Goal: Obtain resource: Download file/media

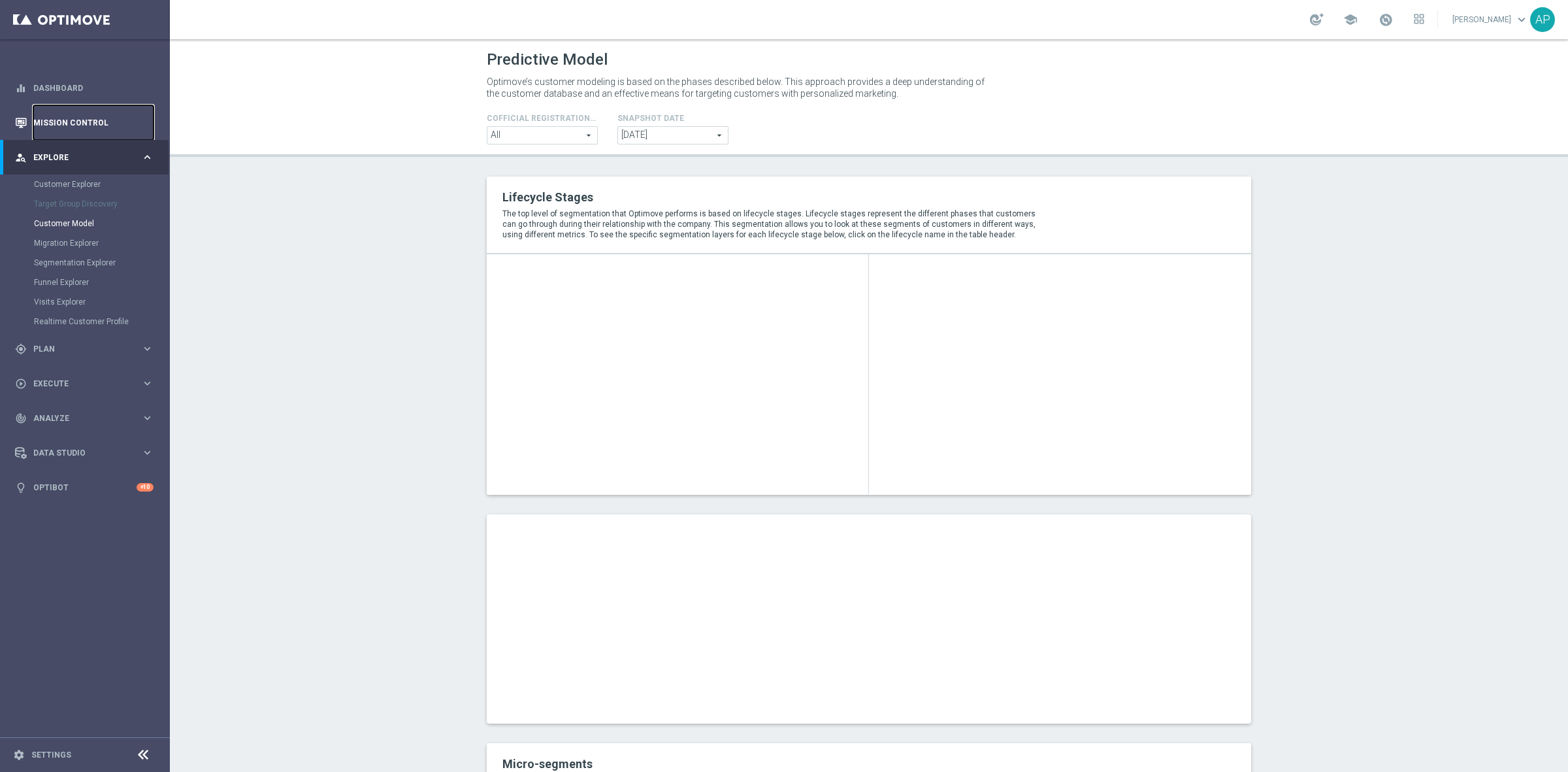
click at [83, 120] on link "Mission Control" at bounding box center [94, 123] width 121 height 35
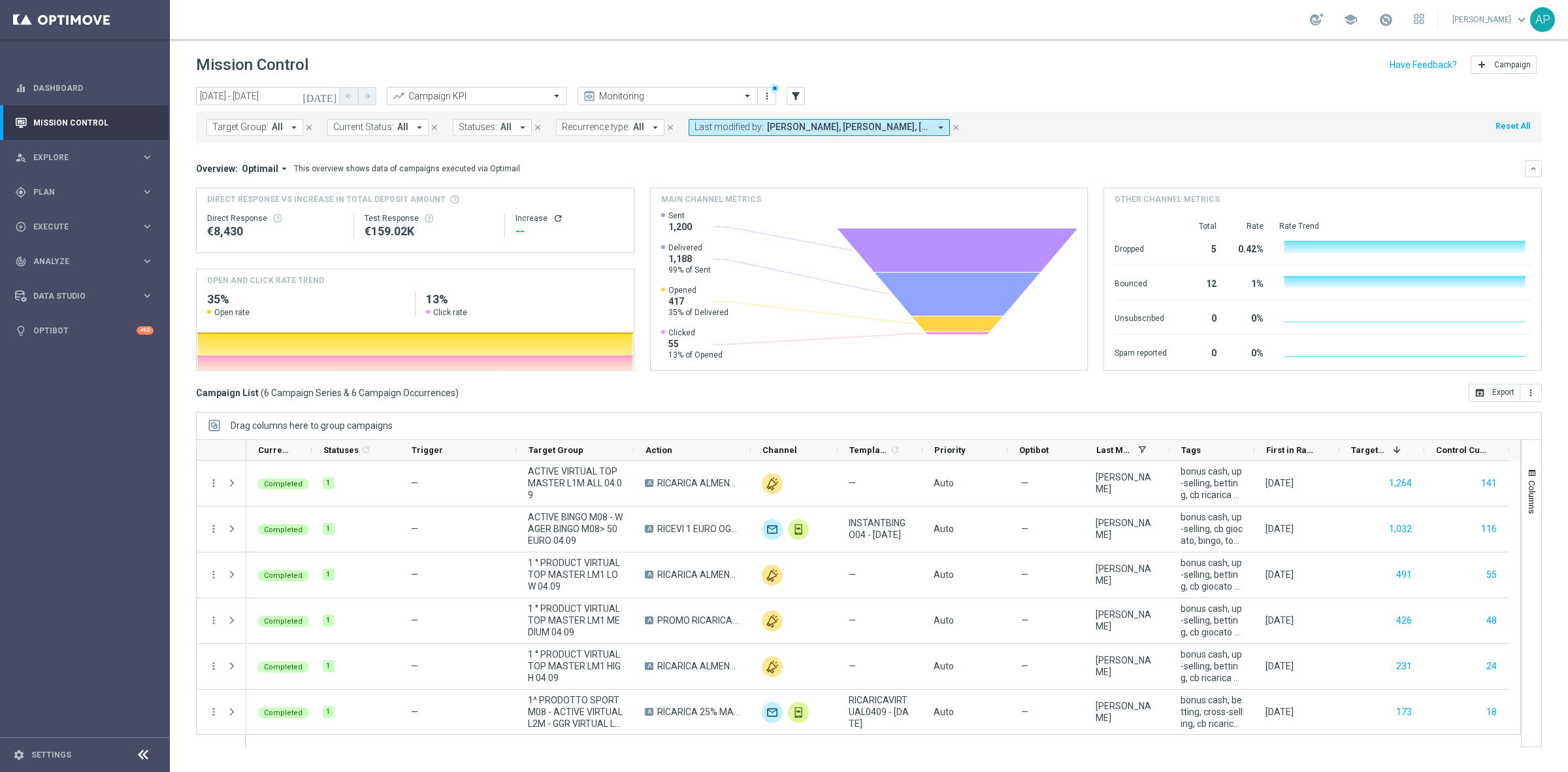
click at [1020, 96] on div "today 04 Sep 2025 - 04 Sep 2025 arrow_back arrow_forward Campaign KPI trending_…" at bounding box center [869, 97] width 1346 height 20
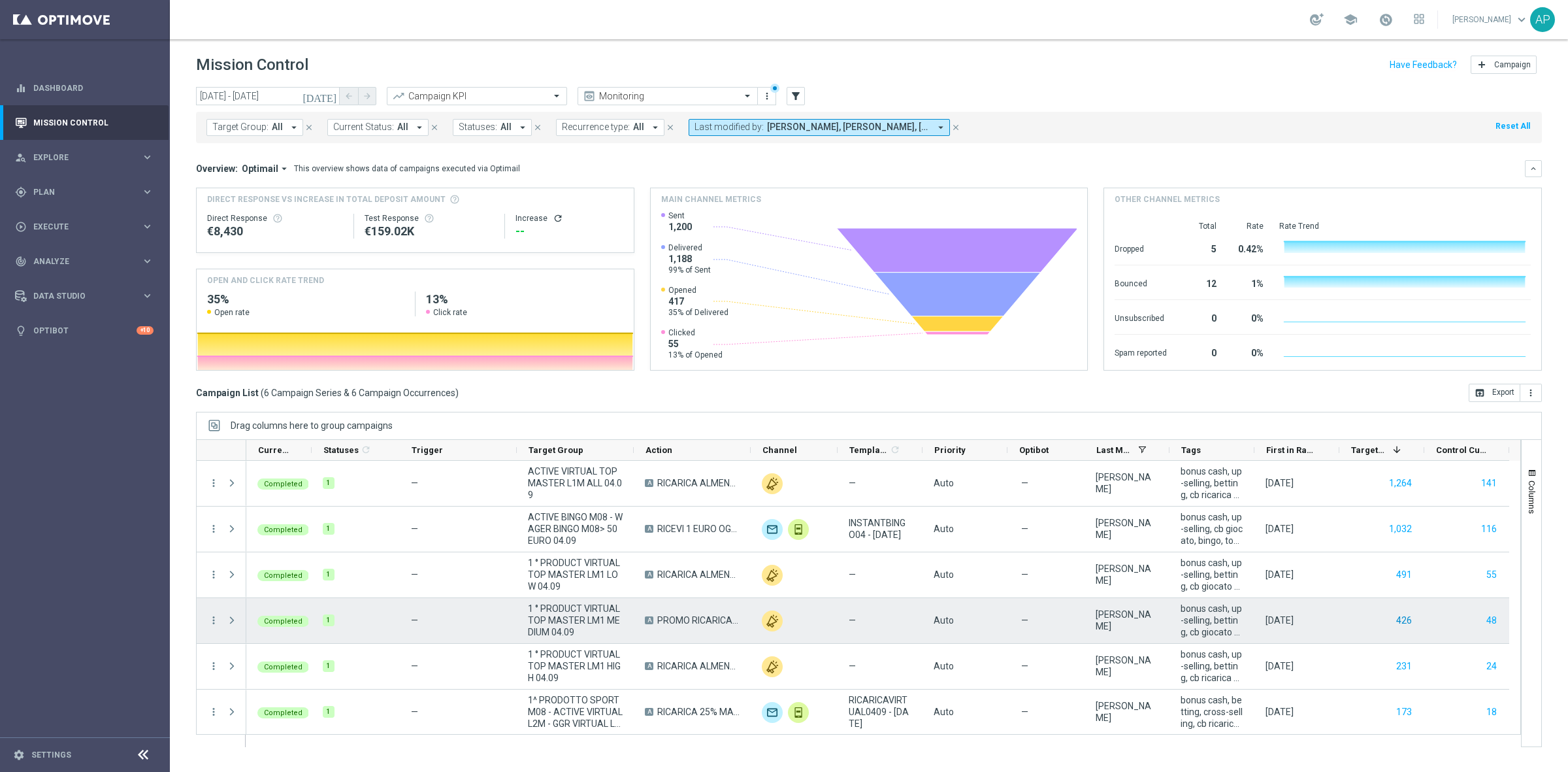
click at [1409, 621] on button "426" at bounding box center [1404, 621] width 18 height 16
click at [1493, 620] on button "48" at bounding box center [1491, 621] width 13 height 16
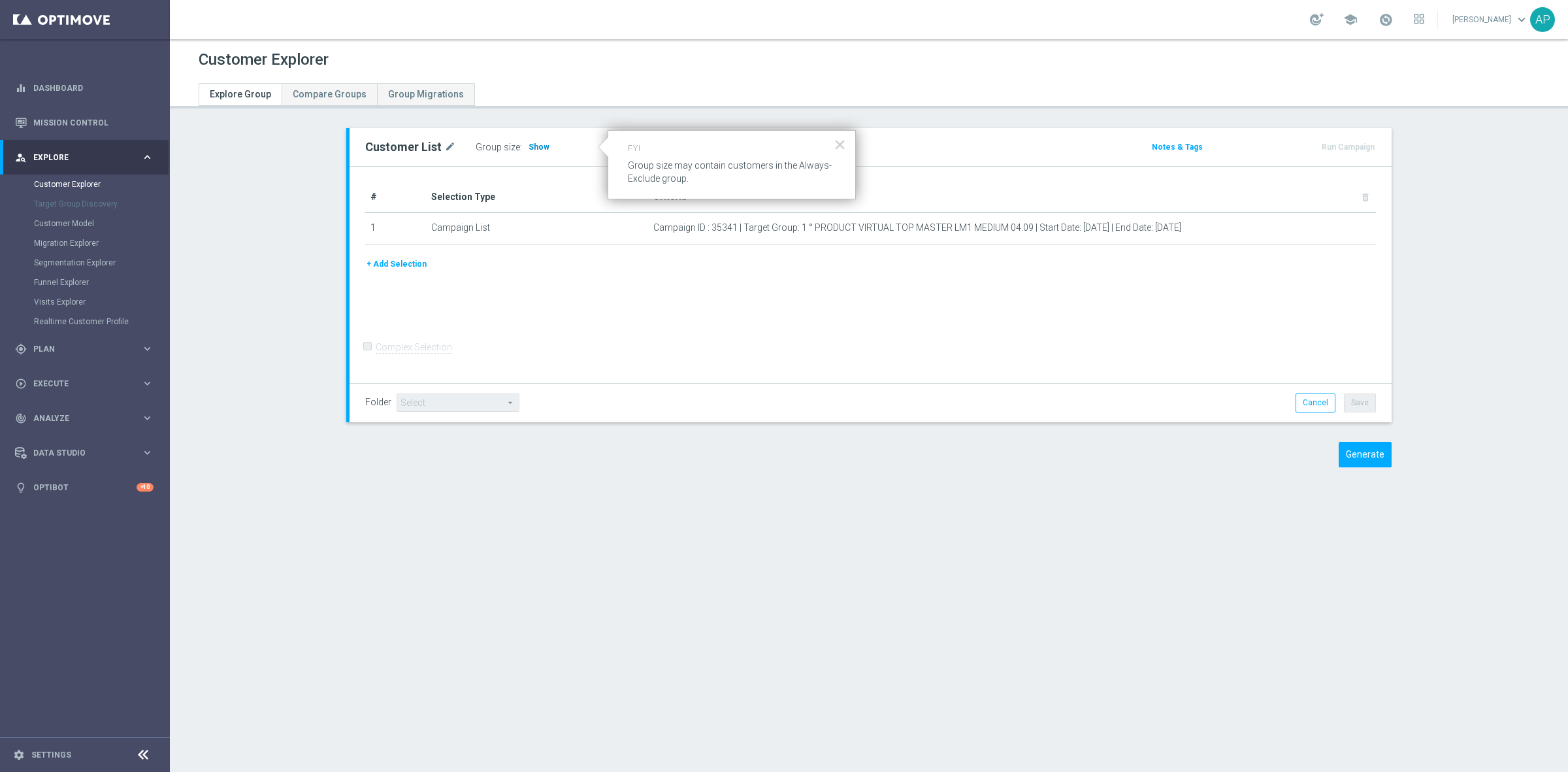
click at [529, 147] on span "Show" at bounding box center [539, 147] width 21 height 9
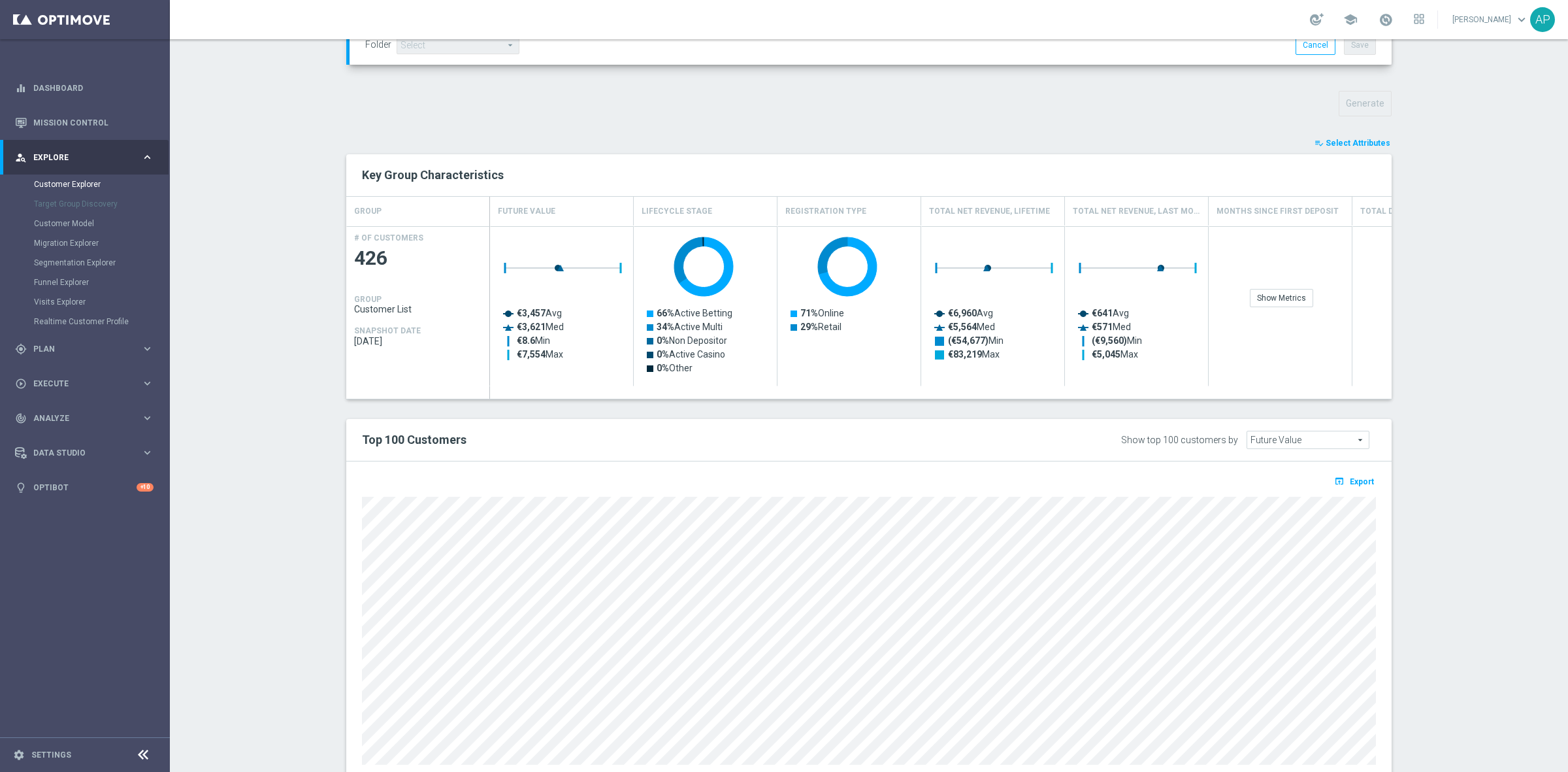
scroll to position [340, 0]
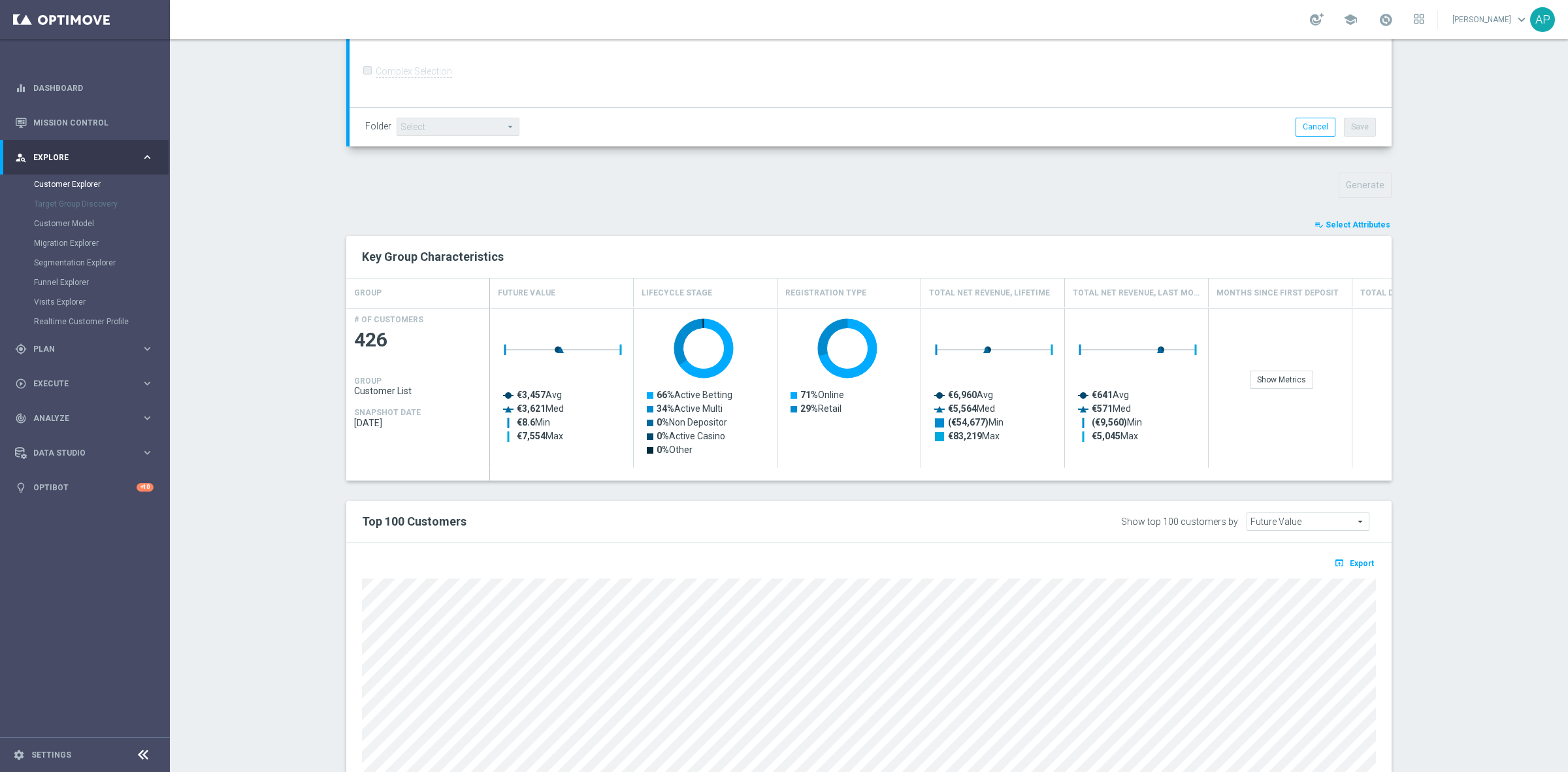
click at [1341, 223] on span "Select Attributes" at bounding box center [1358, 225] width 64 height 9
click at [0, 0] on div at bounding box center [0, 0] width 0 height 0
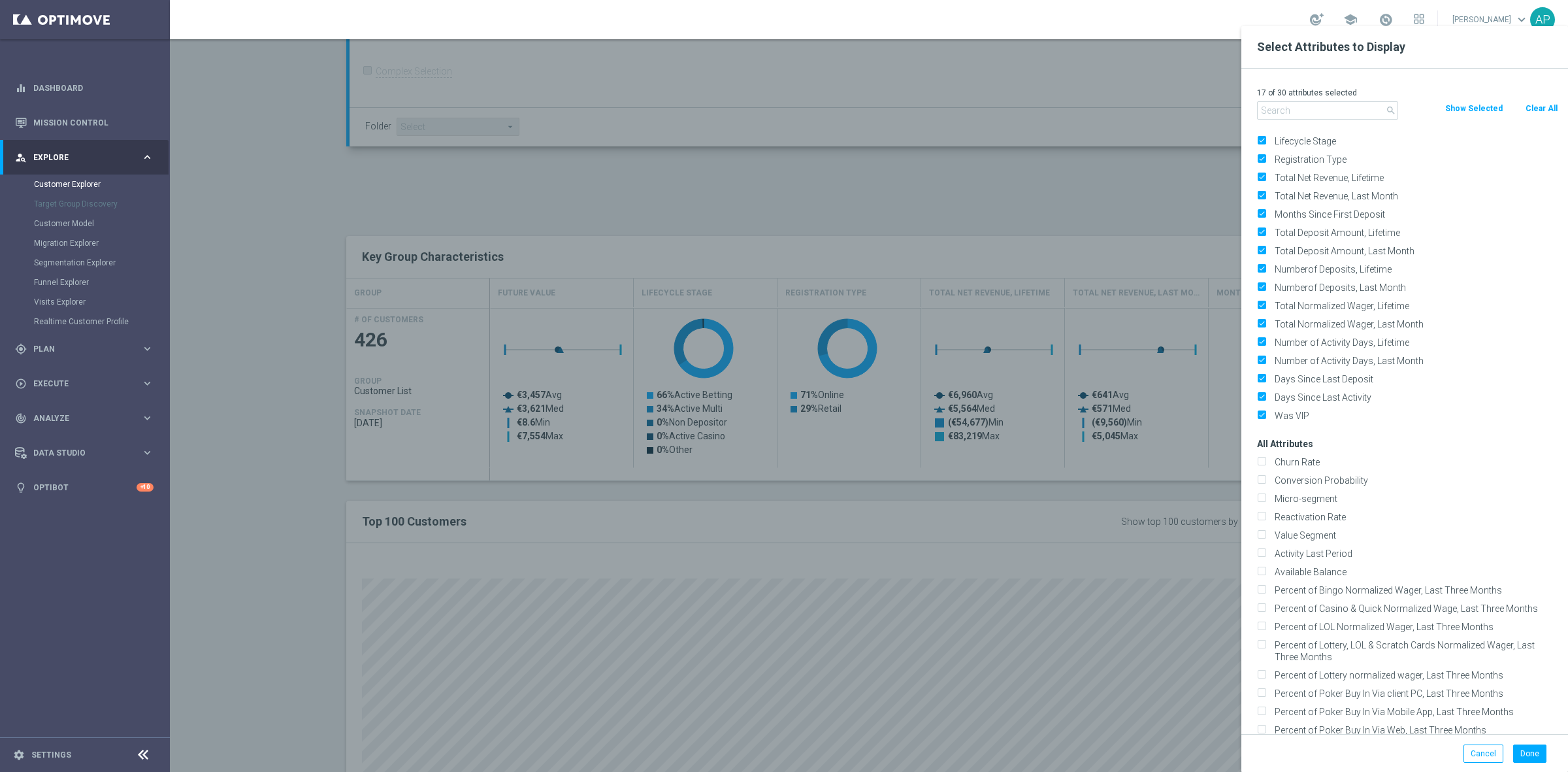
scroll to position [0, 0]
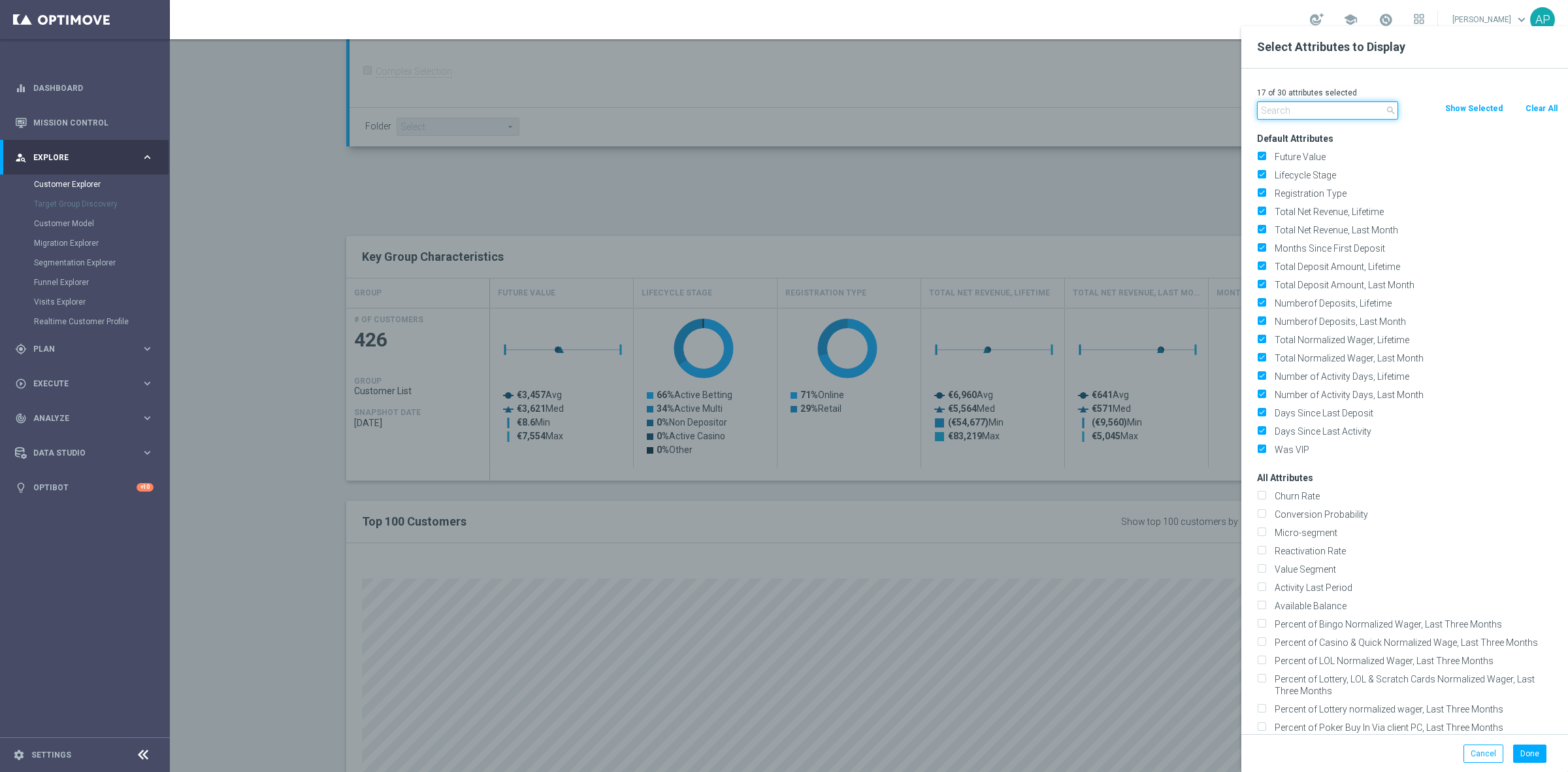
click at [1304, 105] on input "text" at bounding box center [1328, 110] width 141 height 18
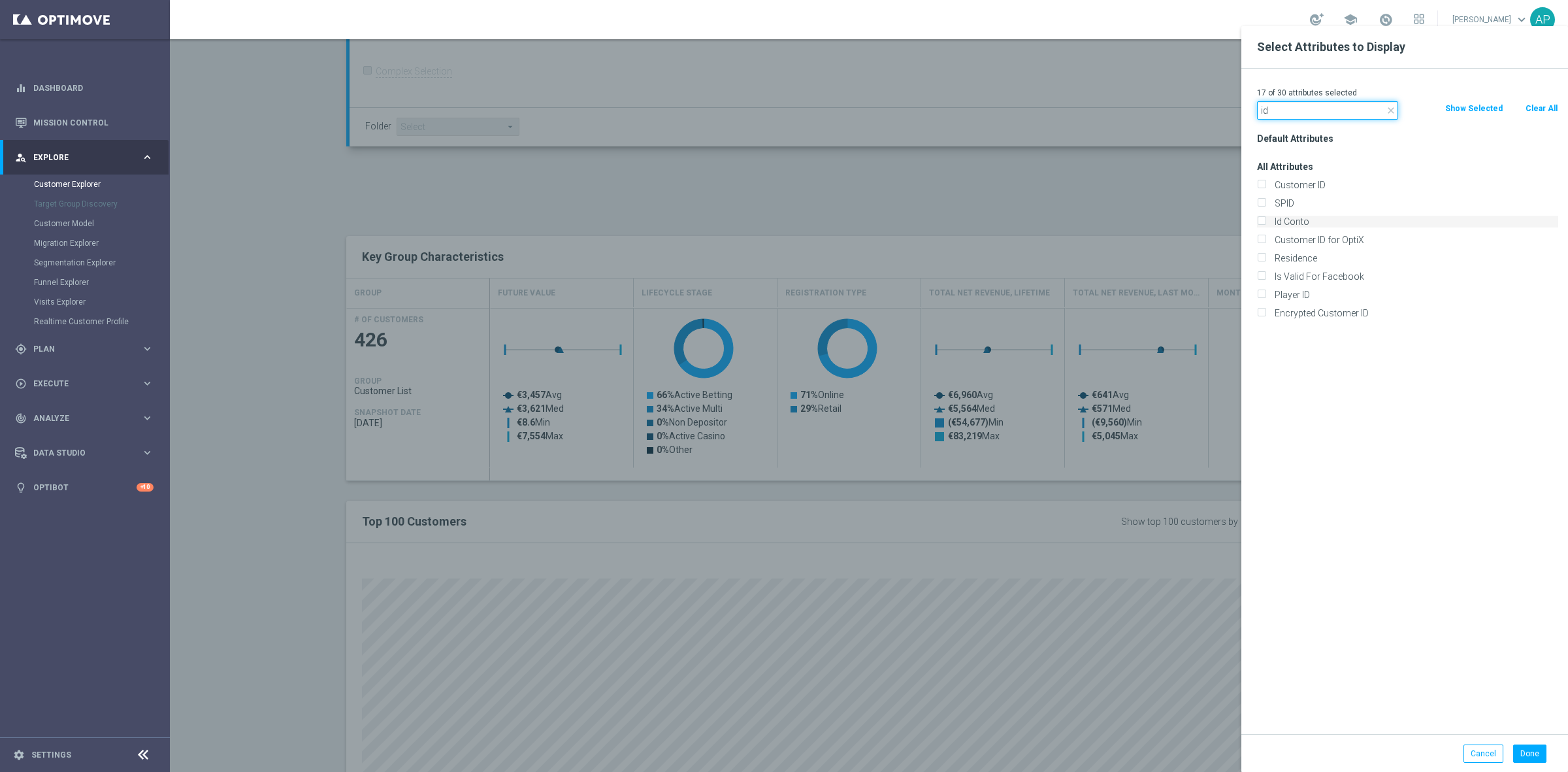
type input "id"
click at [1302, 221] on label "Id Conto" at bounding box center [1414, 221] width 288 height 12
click at [1266, 221] on input "Id Conto" at bounding box center [1261, 223] width 8 height 8
checkbox input "true"
click at [1533, 750] on button "Done" at bounding box center [1530, 754] width 34 height 18
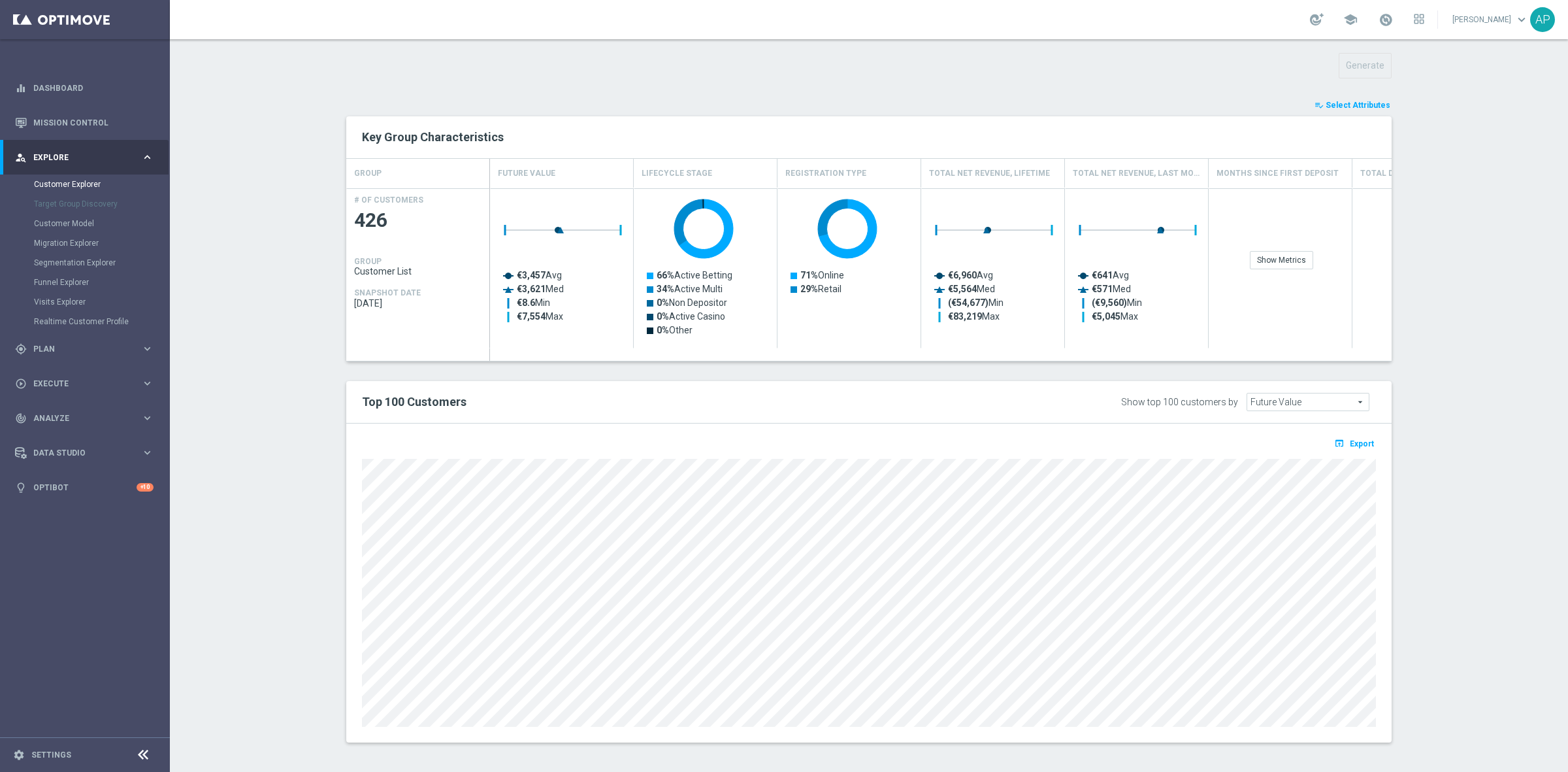
scroll to position [464, 0]
click at [1354, 440] on span "Export" at bounding box center [1362, 440] width 24 height 9
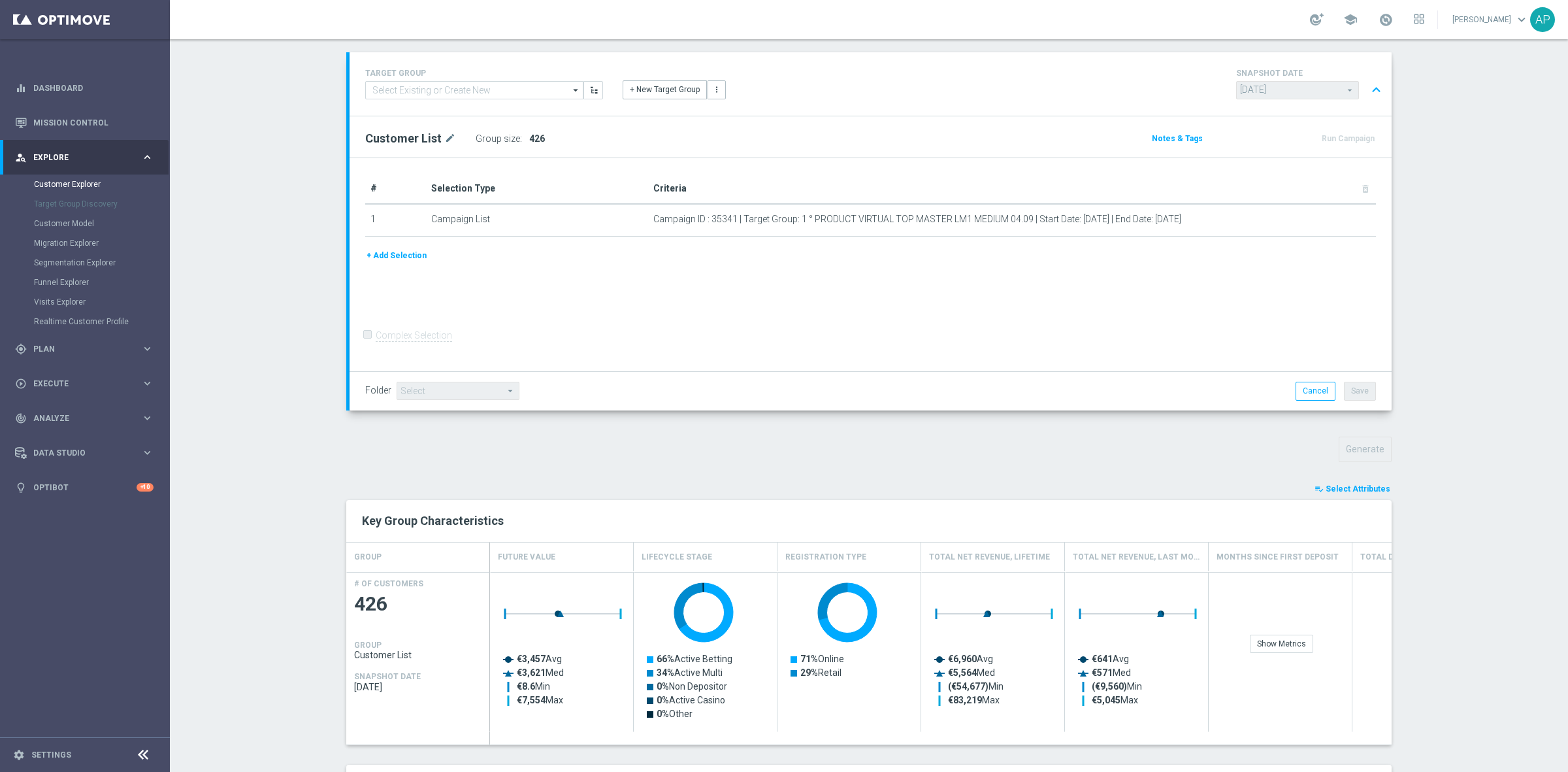
scroll to position [0, 0]
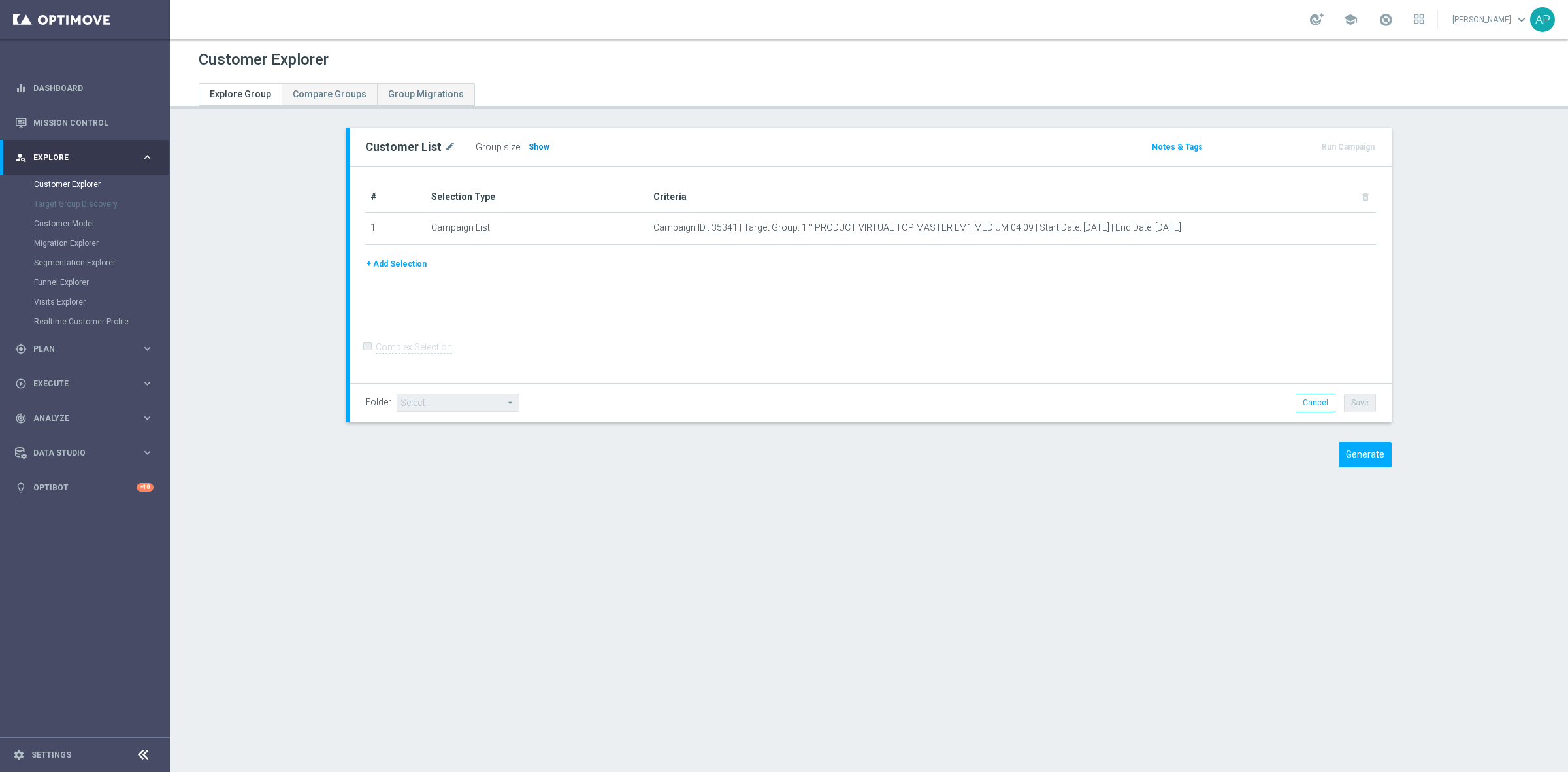
click at [531, 142] on span "Show" at bounding box center [539, 147] width 21 height 9
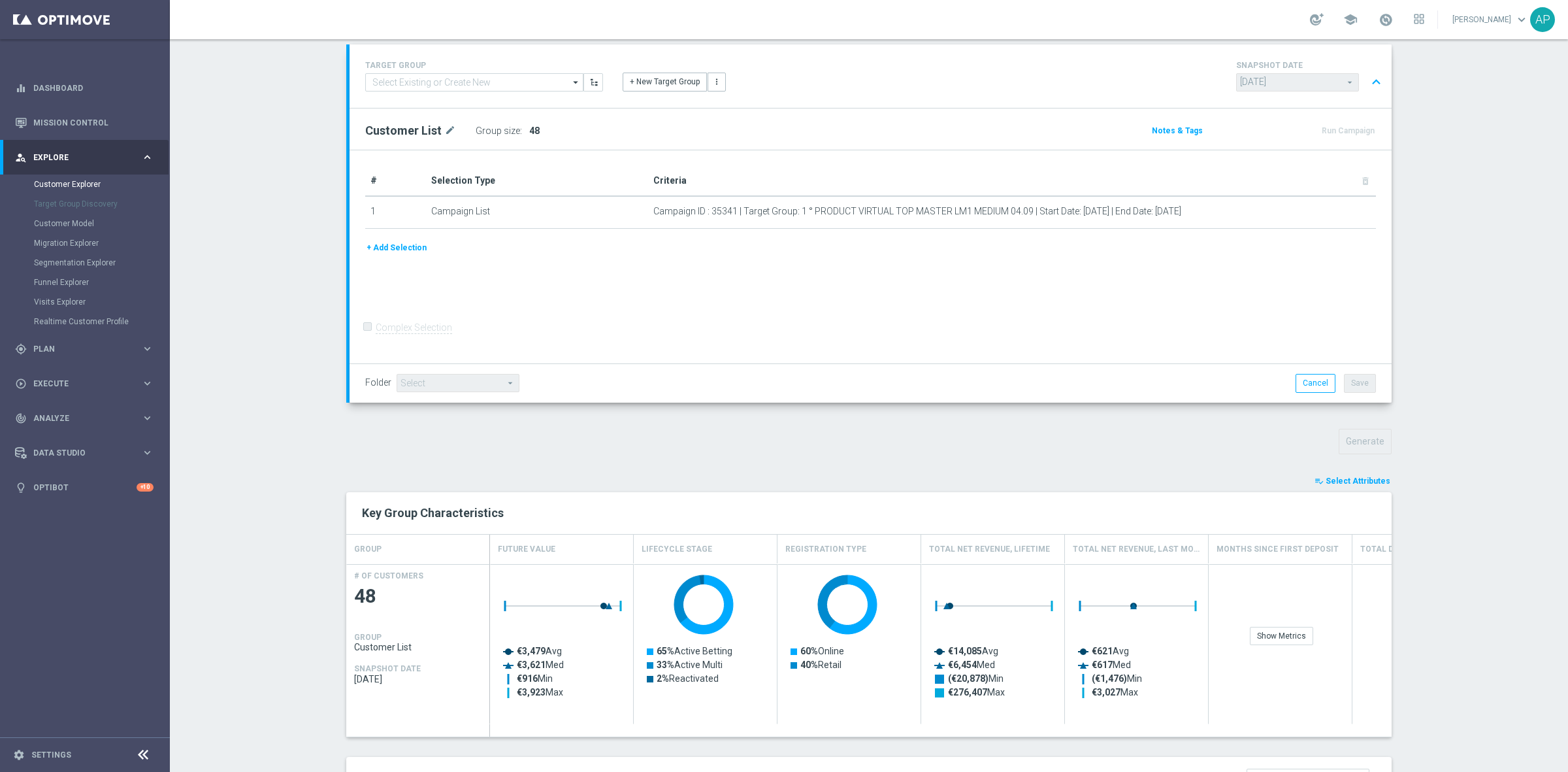
scroll to position [164, 0]
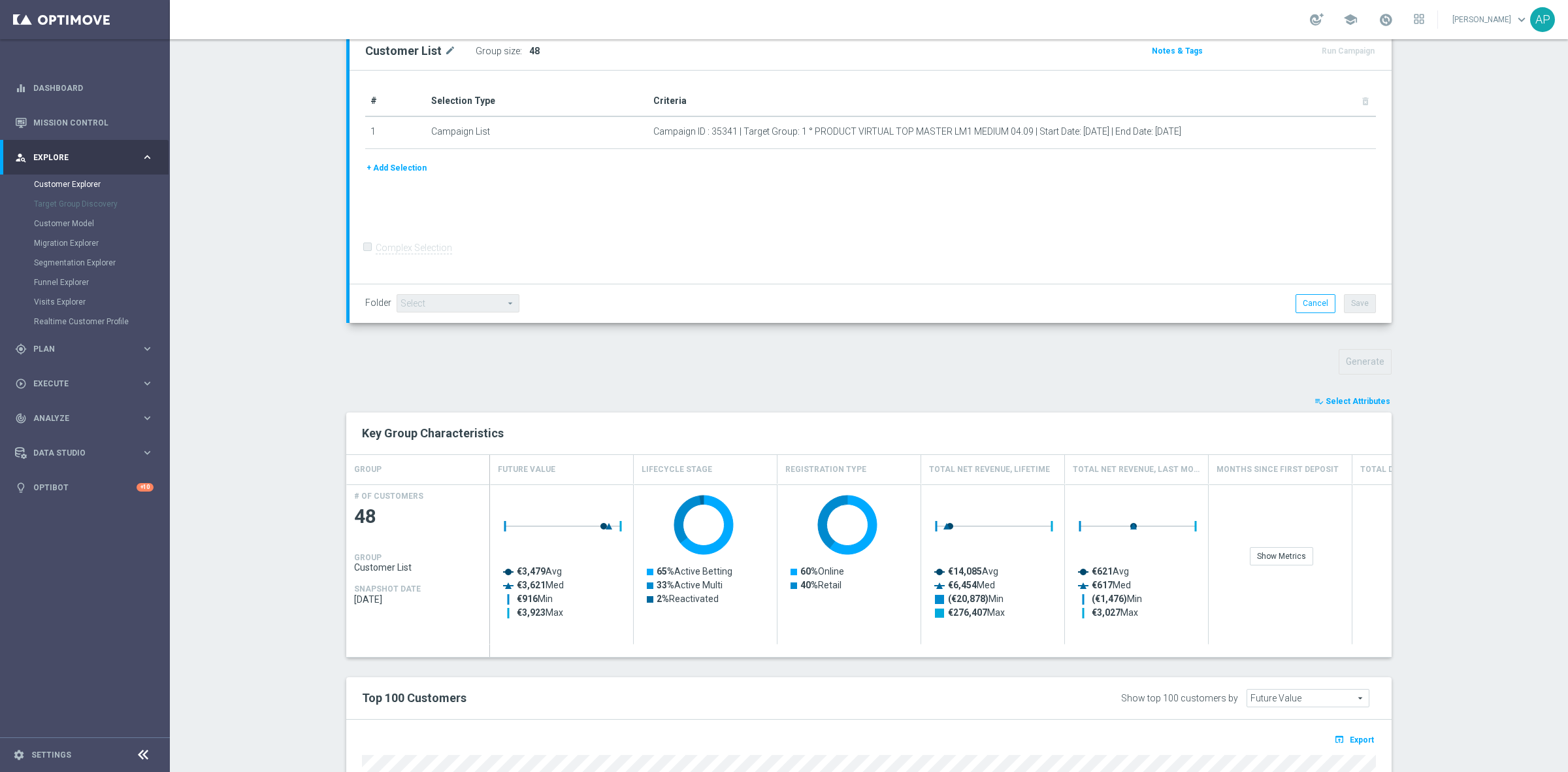
click at [1347, 396] on button "playlist_add_check Select Attributes" at bounding box center [1352, 401] width 79 height 14
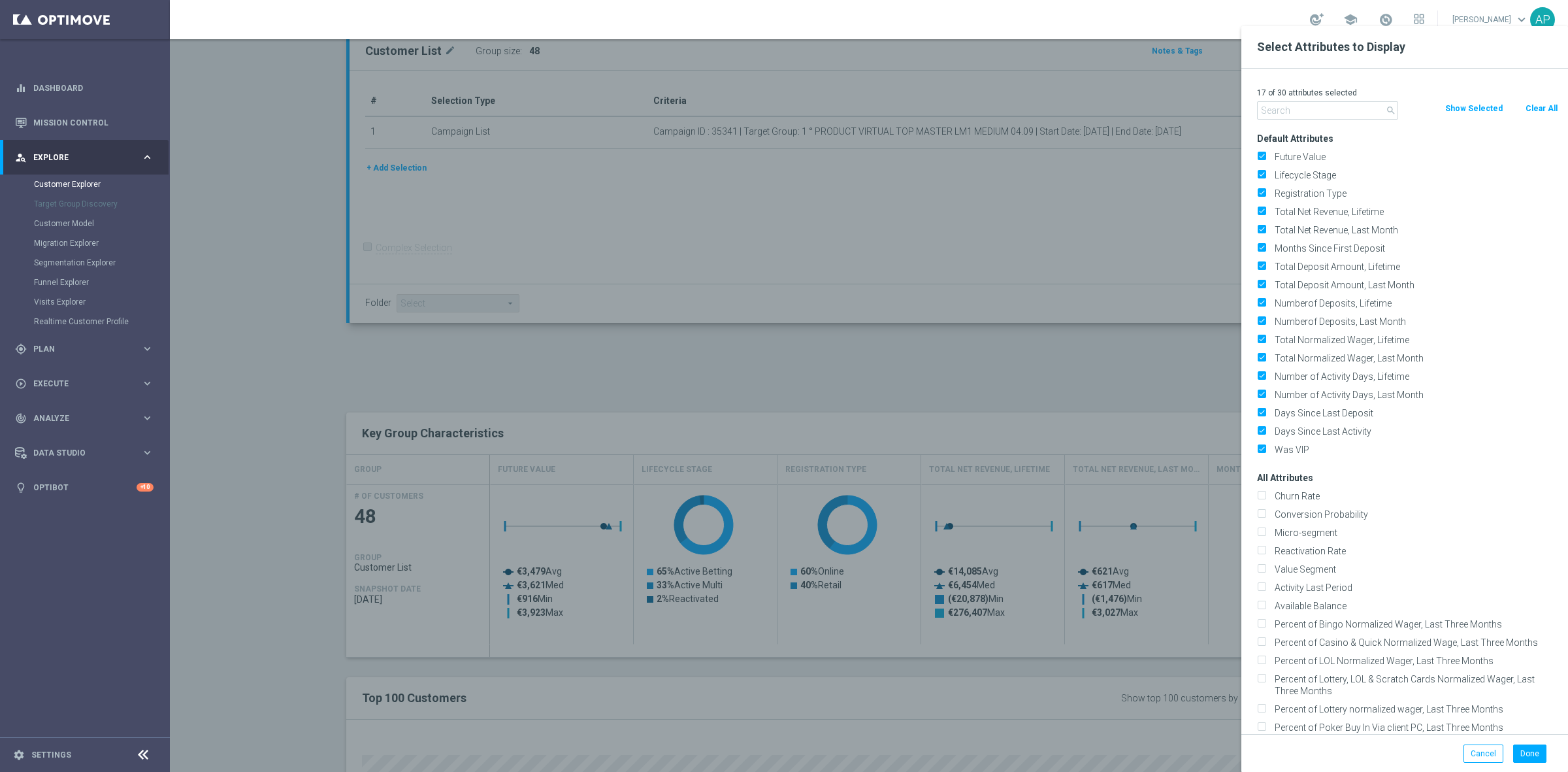
click at [1315, 111] on input "text" at bounding box center [1328, 110] width 141 height 18
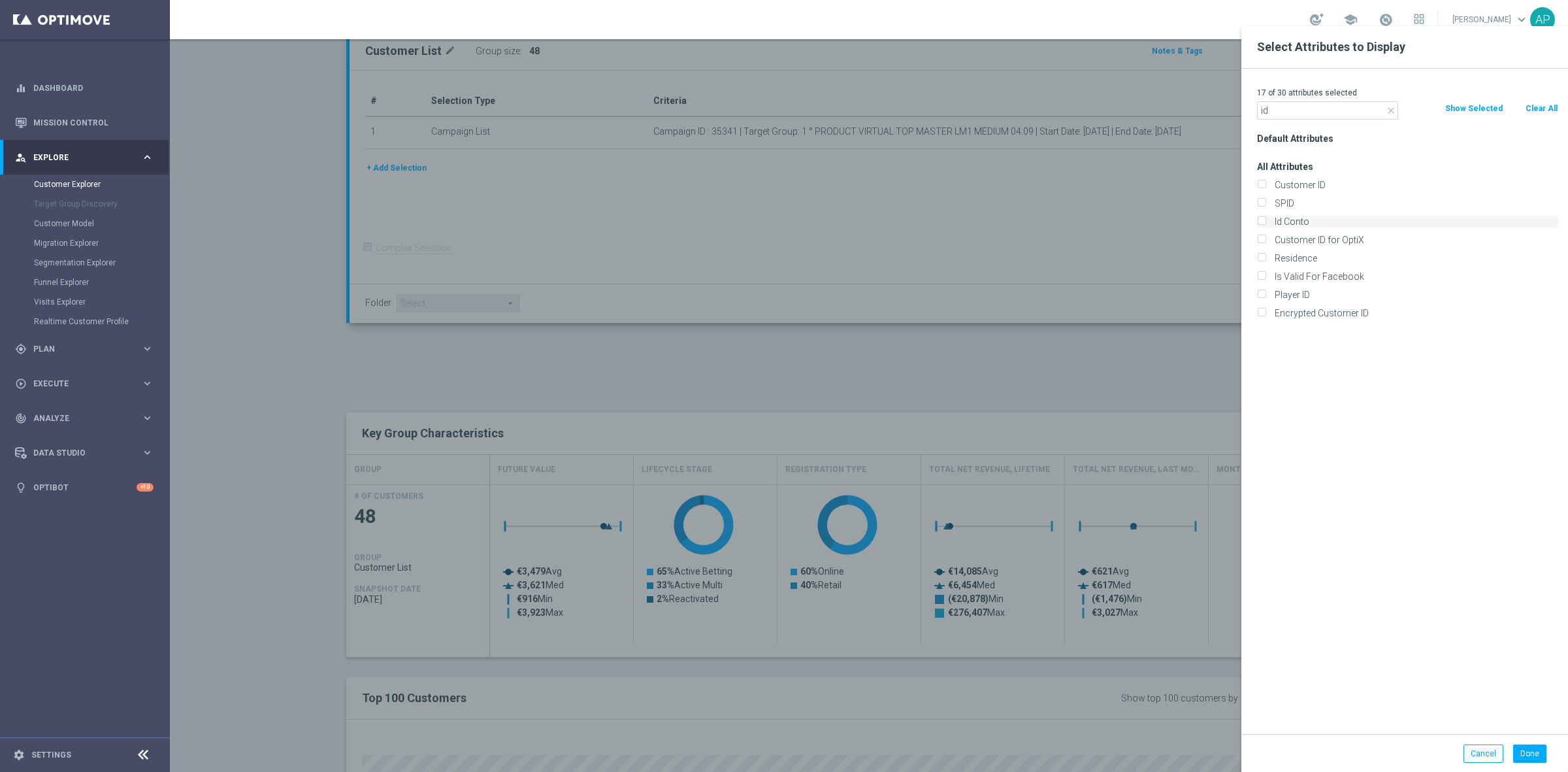
type input "id"
click at [1273, 223] on label "Id Conto" at bounding box center [1414, 221] width 288 height 12
click at [1266, 223] on input "Id Conto" at bounding box center [1261, 223] width 8 height 8
checkbox input "true"
click at [1530, 749] on button "Done" at bounding box center [1530, 754] width 34 height 18
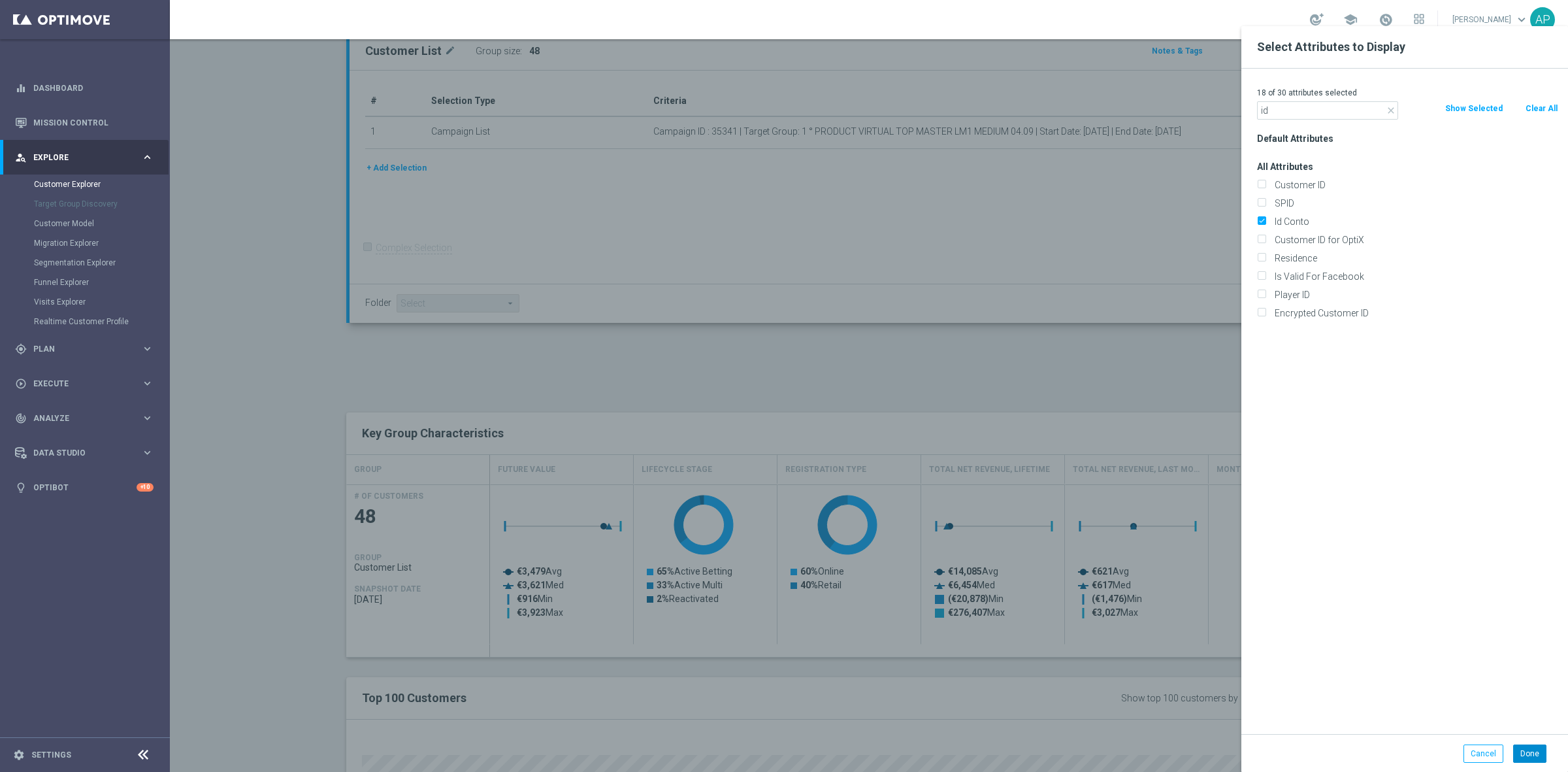
click at [1530, 749] on div "Select Attributes to Display 18 of 30 attributes selected close id Clear All Sh…" at bounding box center [1404, 412] width 327 height 772
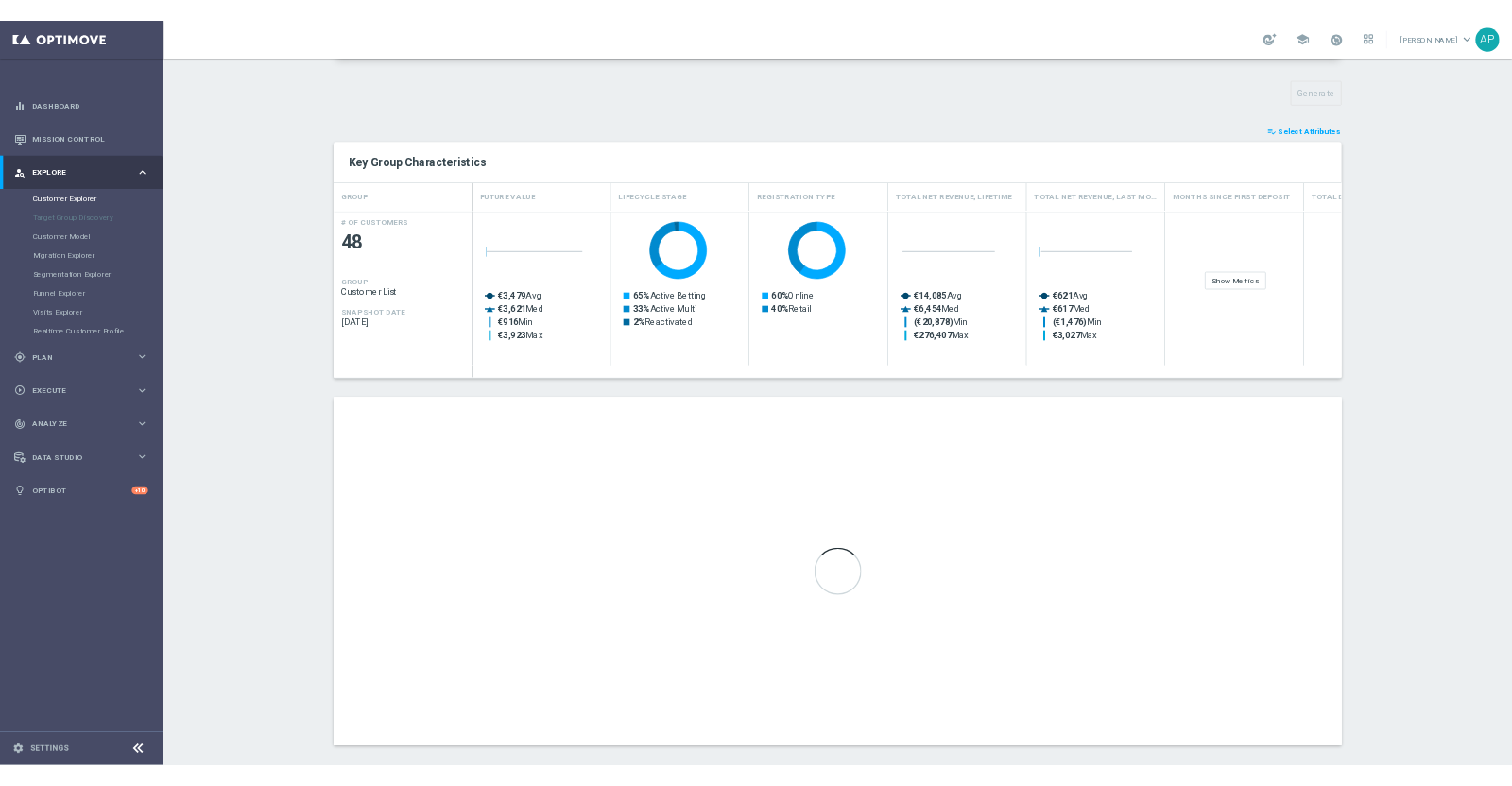
scroll to position [671, 0]
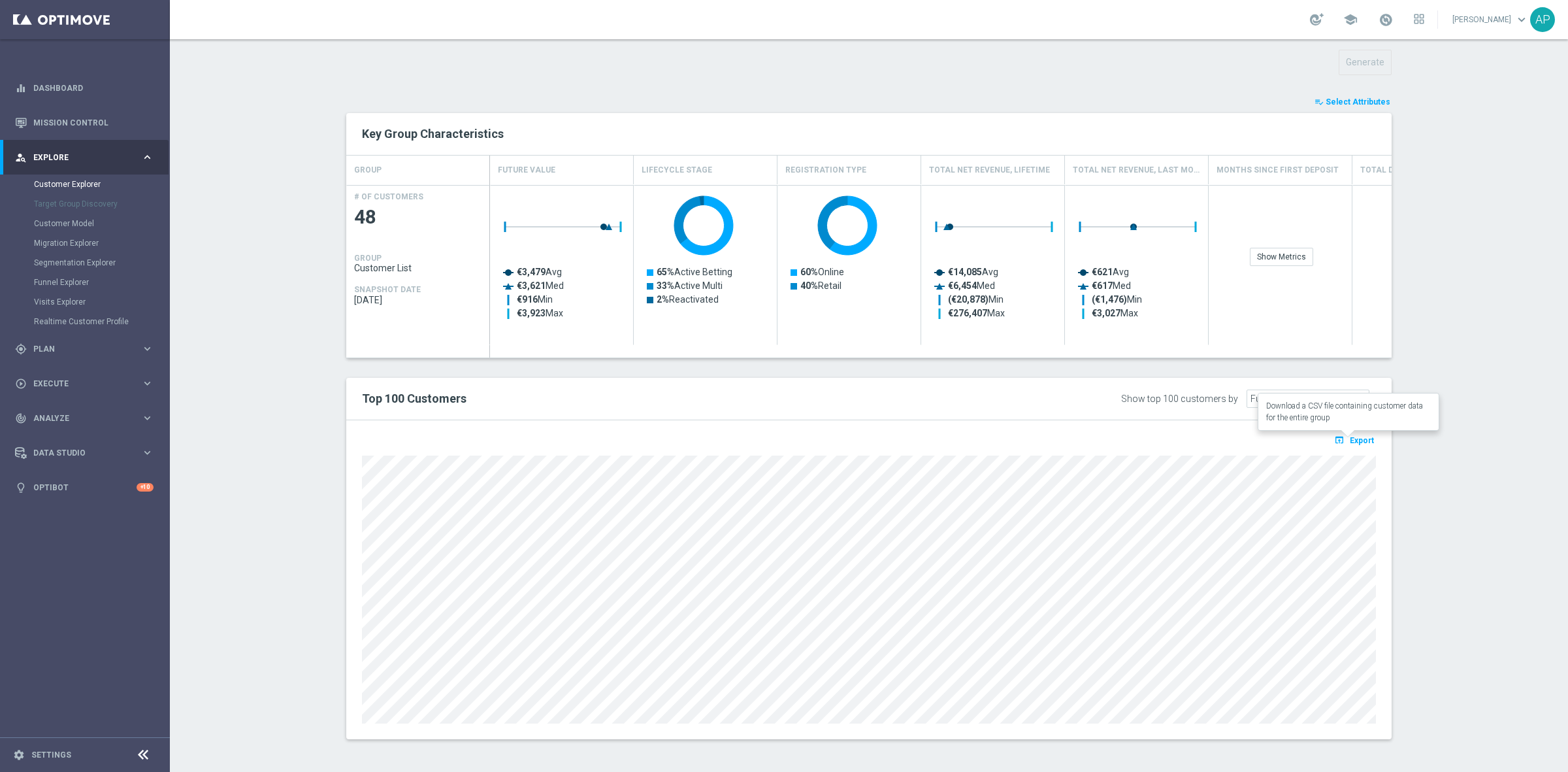
click at [1350, 438] on span "Export" at bounding box center [1362, 440] width 24 height 9
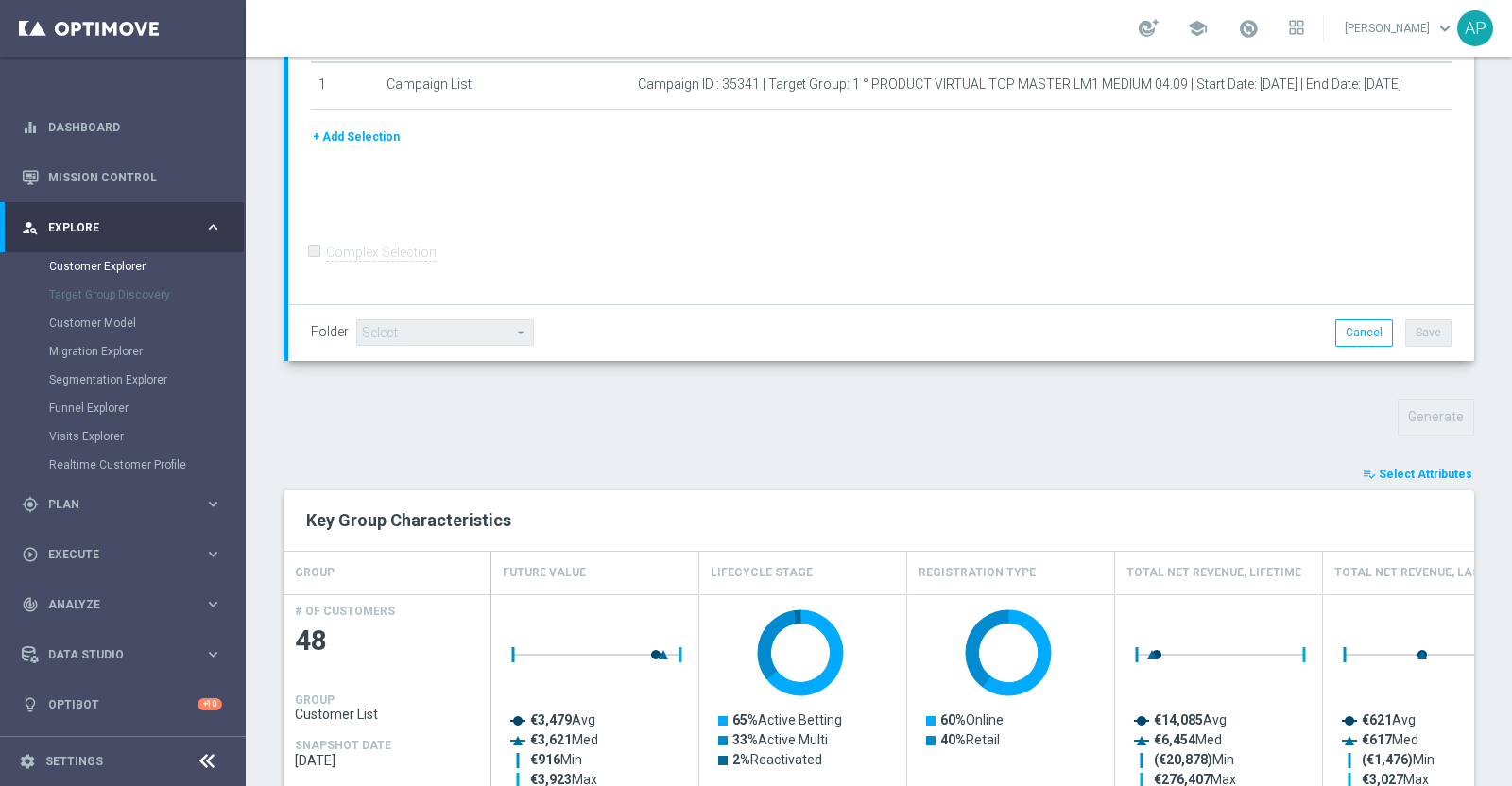
scroll to position [193, 0]
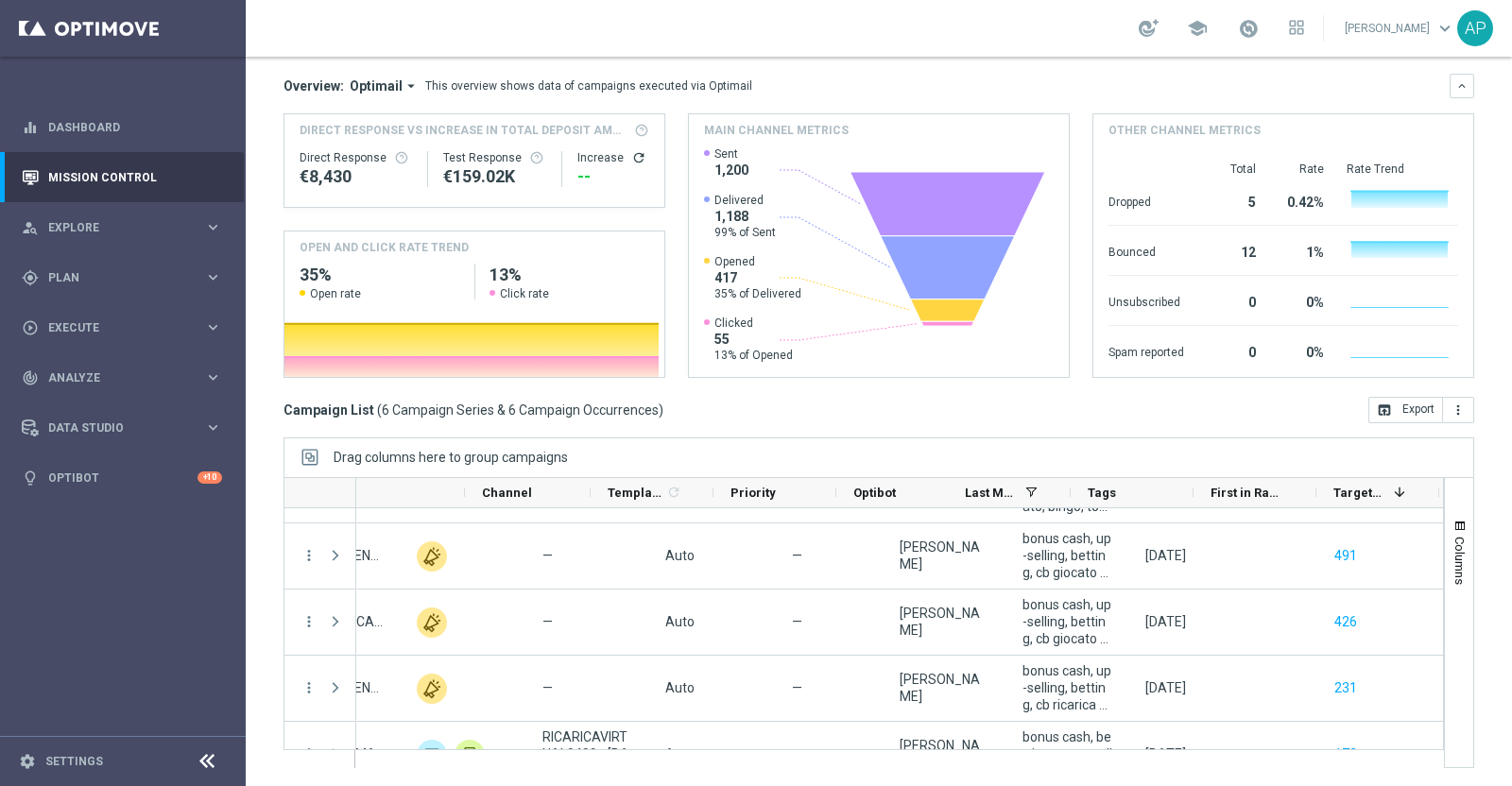
scroll to position [0, 773]
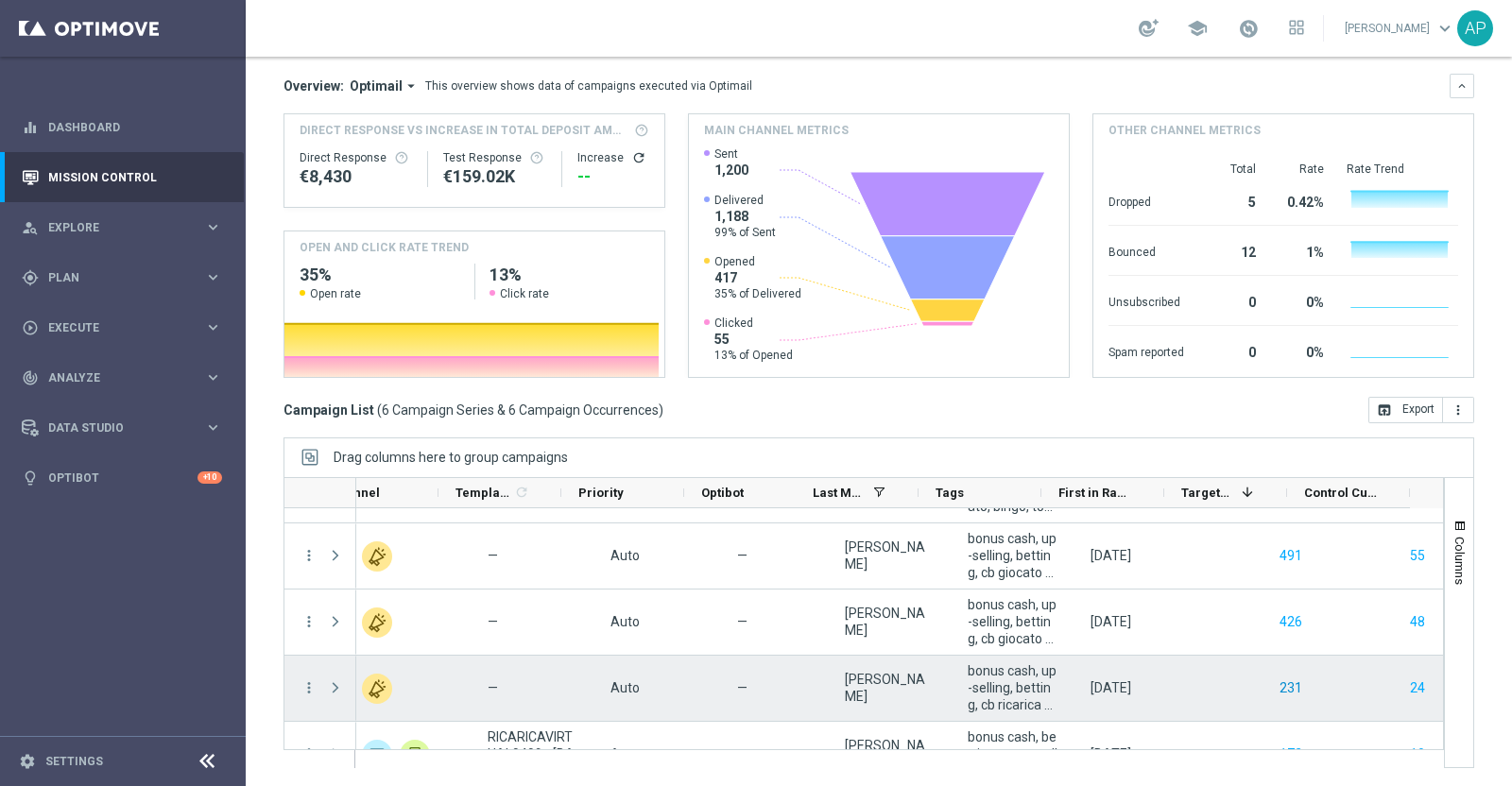
click at [1277, 681] on button "231" at bounding box center [1290, 688] width 27 height 24
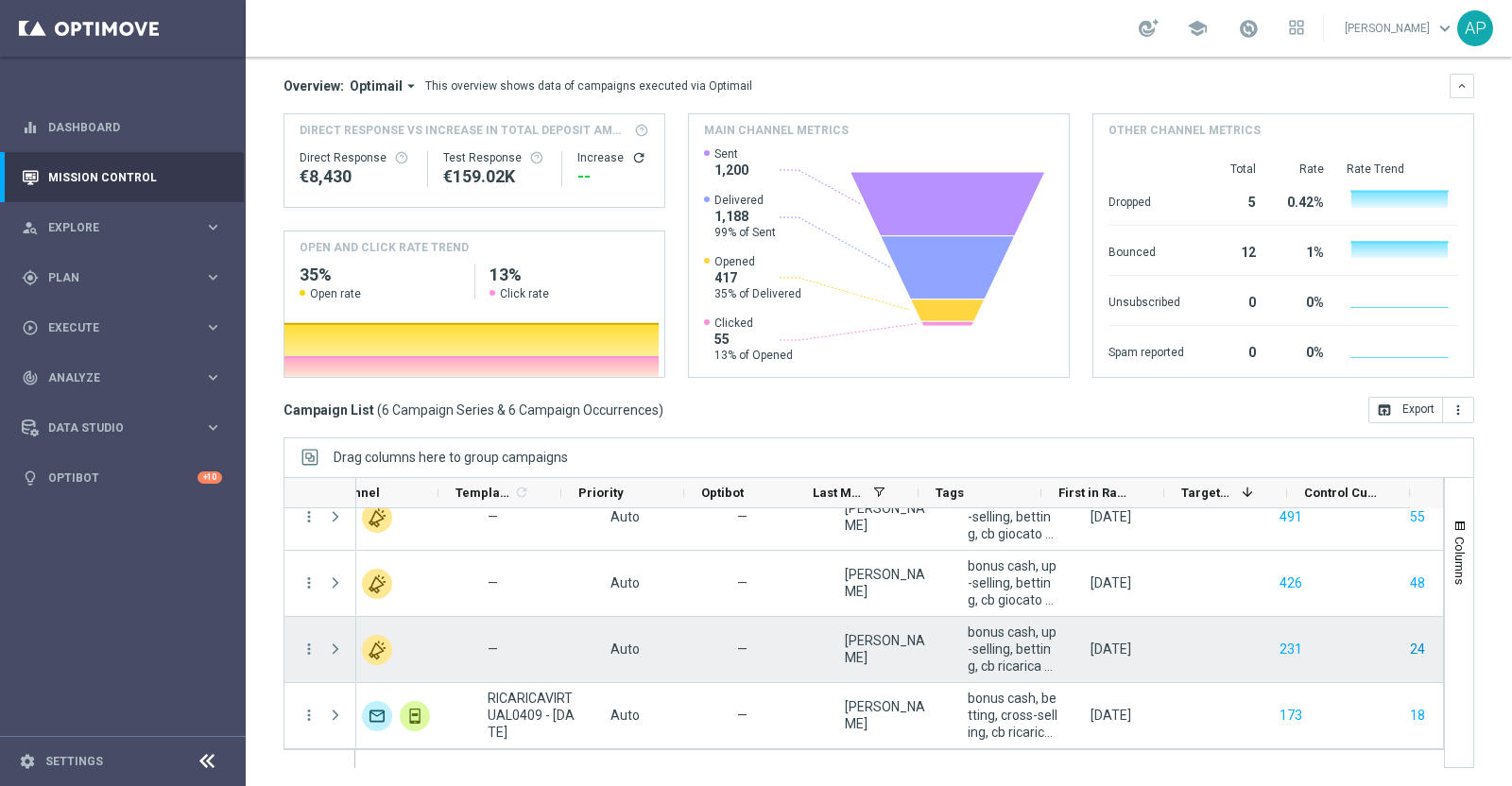
click at [1408, 642] on button "24" at bounding box center [1417, 649] width 19 height 24
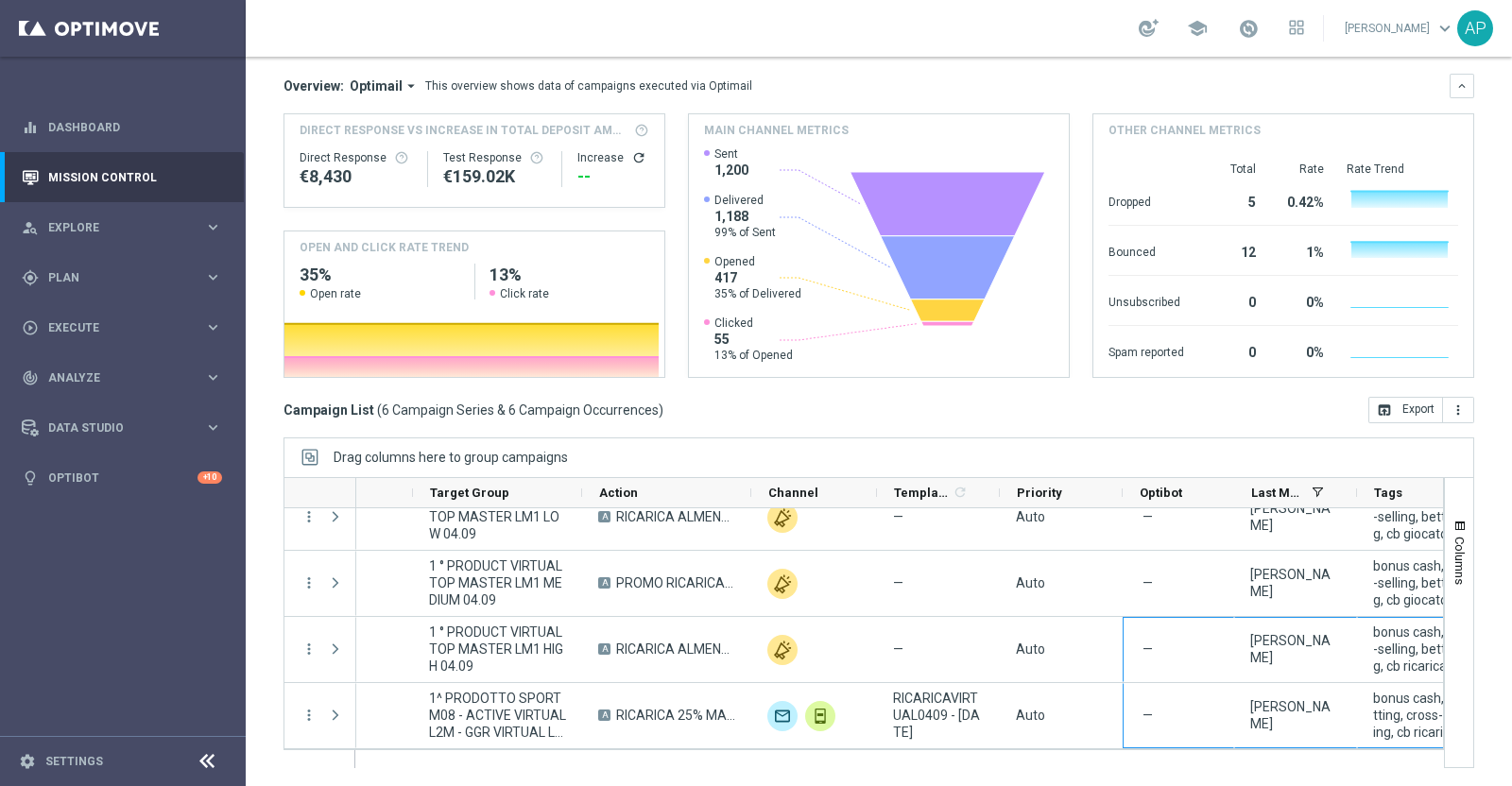
scroll to position [0, 0]
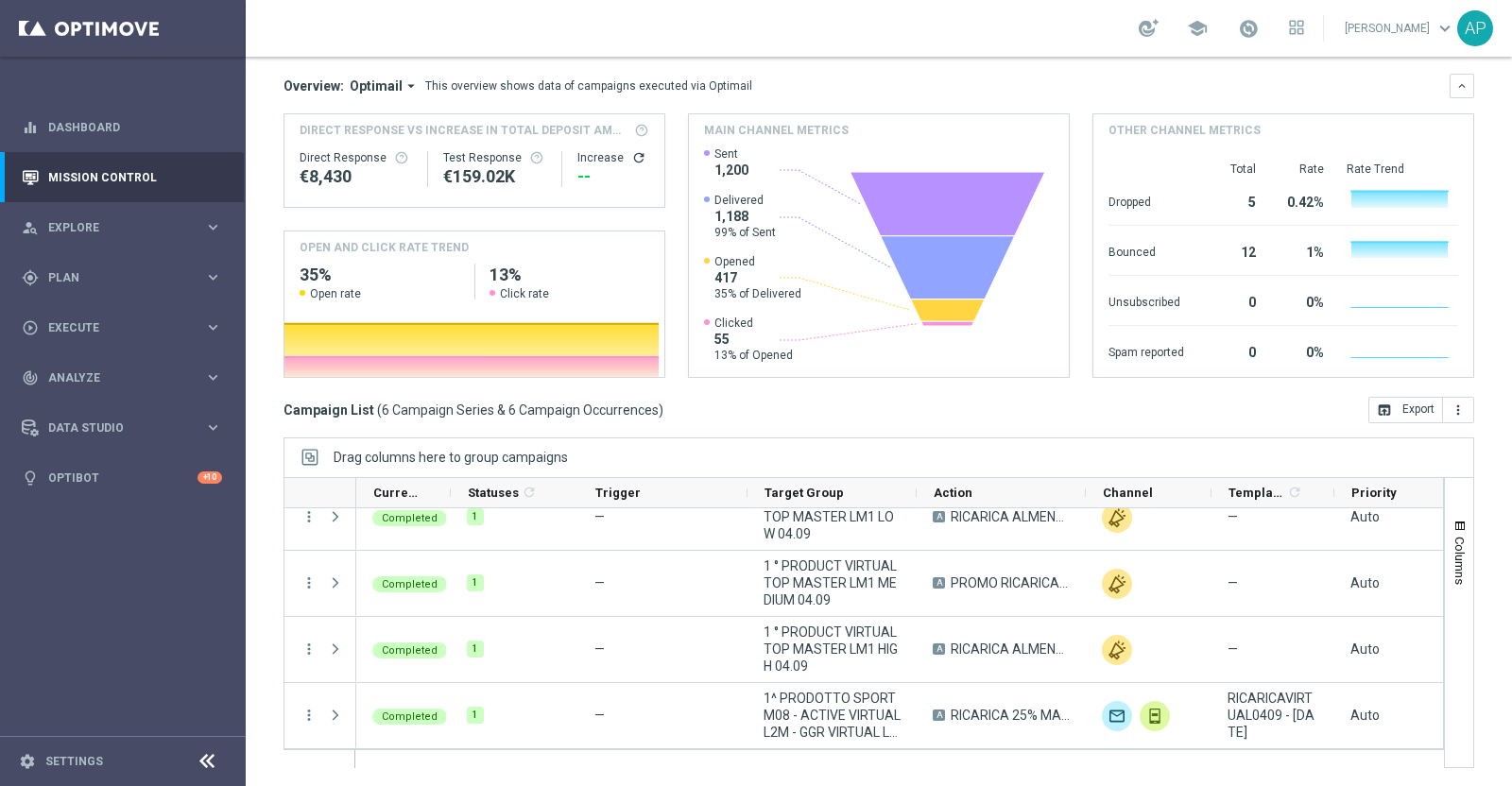
drag, startPoint x: 882, startPoint y: 766, endPoint x: 326, endPoint y: 767, distance: 556.0
click at [326, 767] on ag-grid-angular "Drag columns here to group campaigns Drag here to set column labels Action" at bounding box center [878, 612] width 1190 height 349
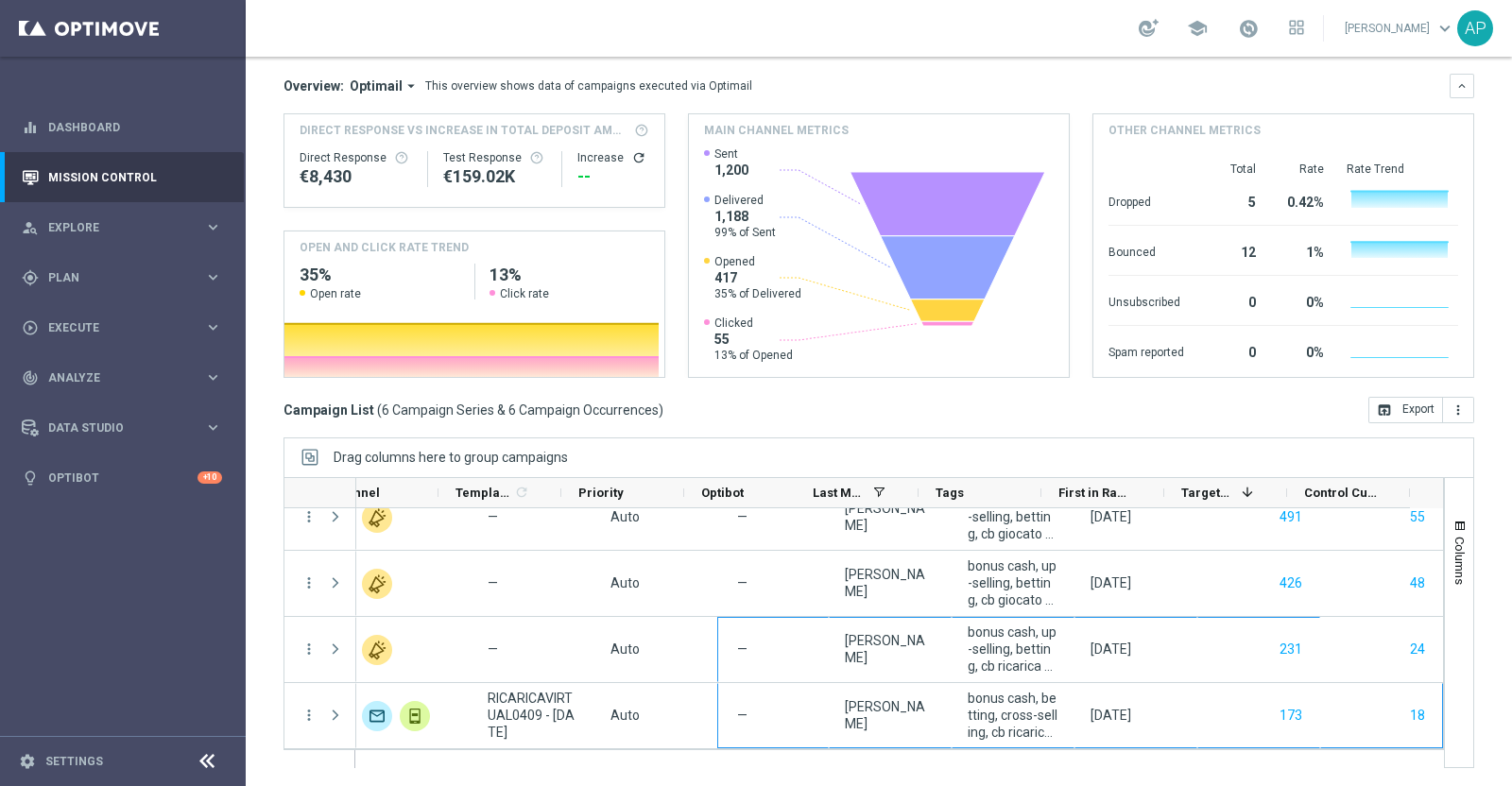
scroll to position [0, 773]
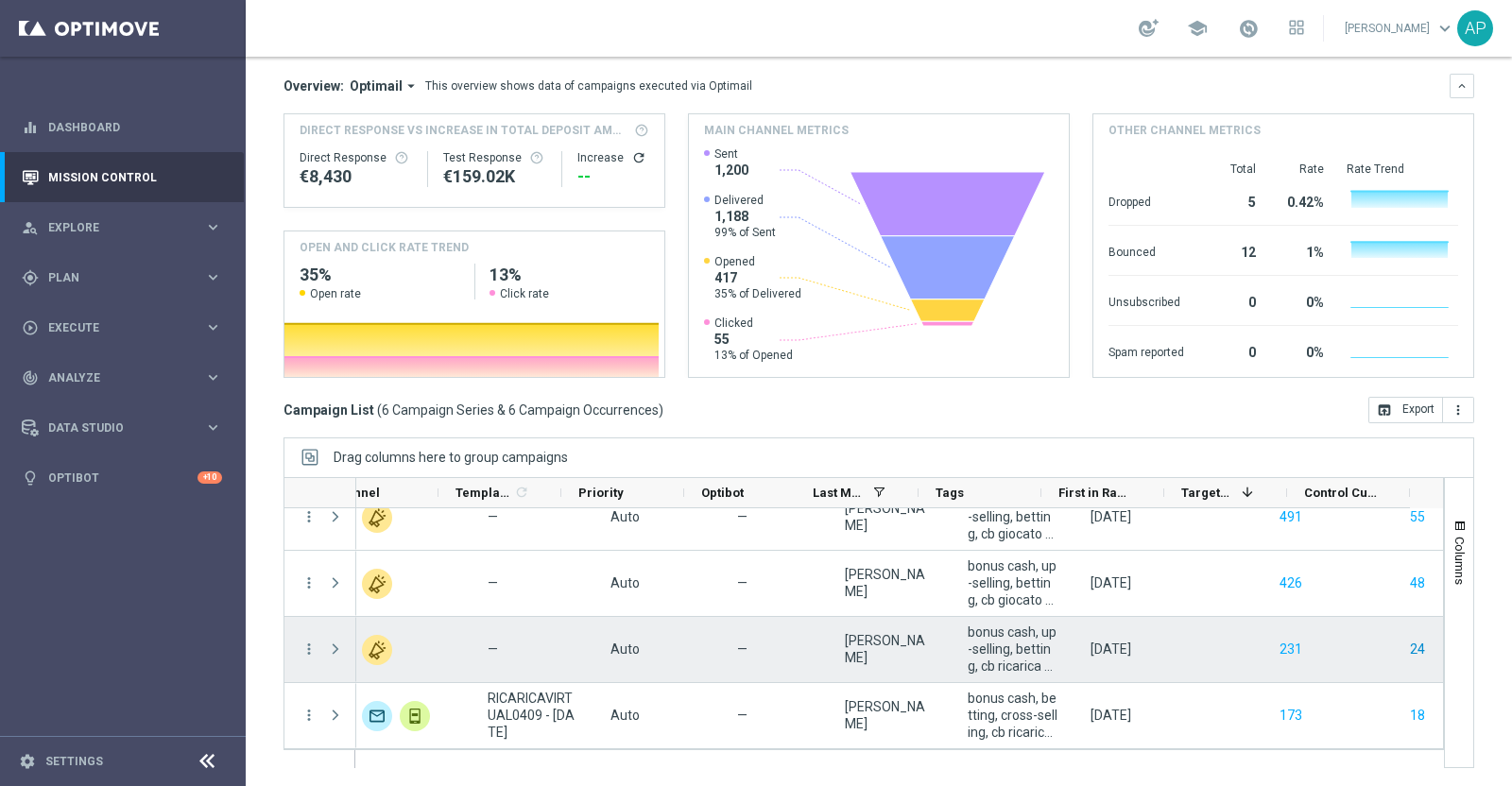
click at [1408, 644] on button "24" at bounding box center [1417, 649] width 19 height 24
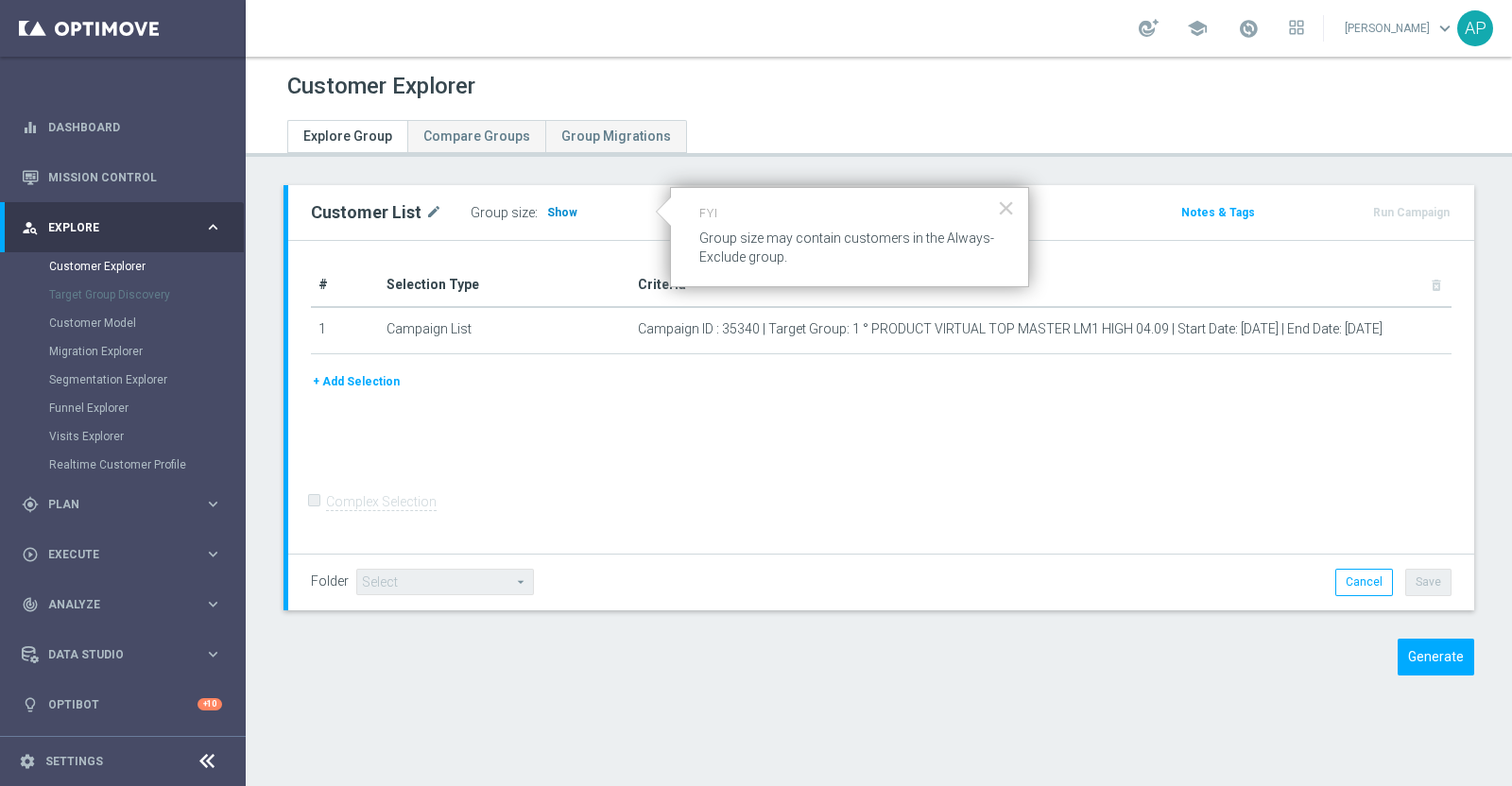
click at [549, 210] on span "Show" at bounding box center [562, 212] width 31 height 13
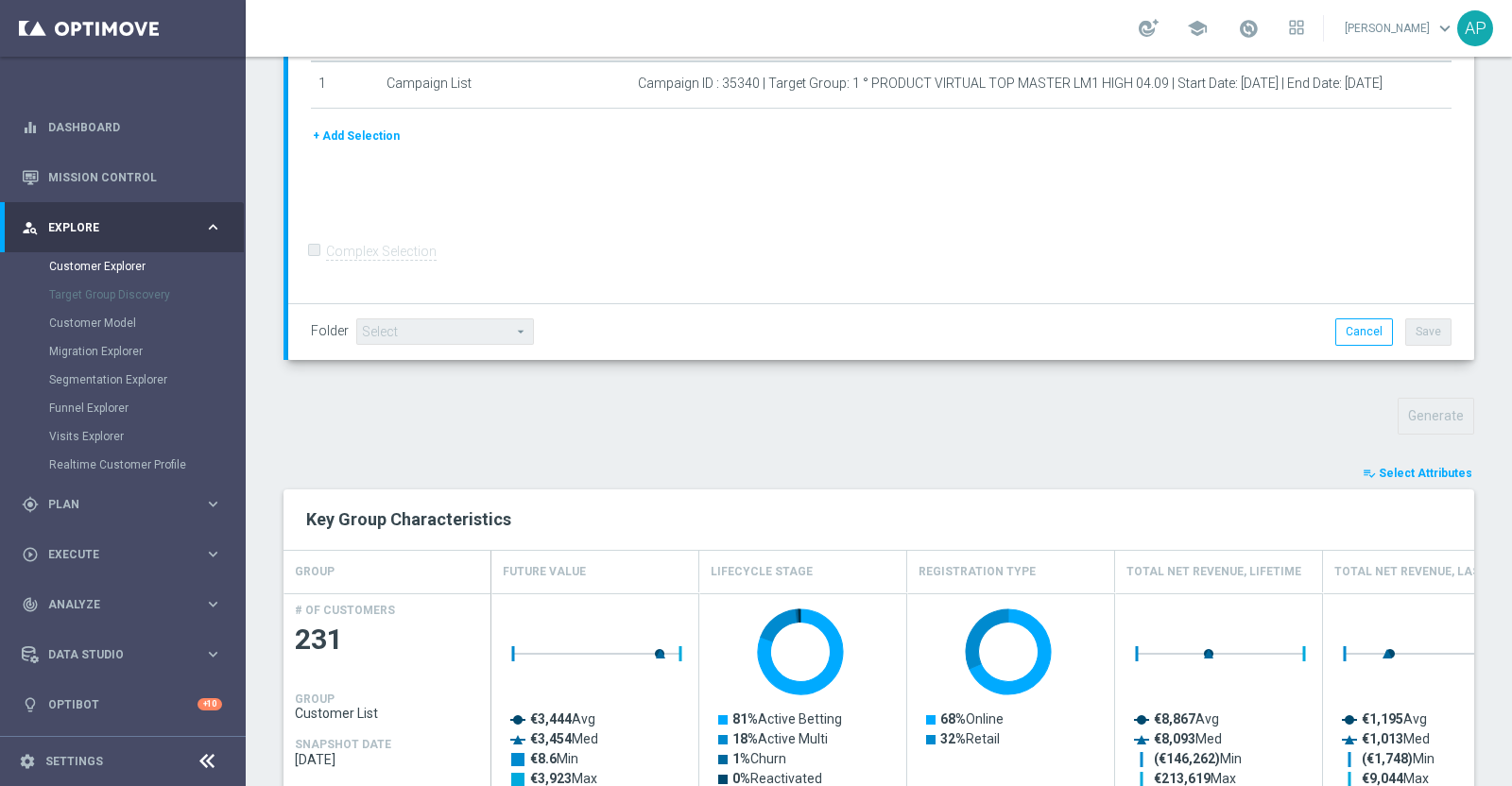
scroll to position [388, 0]
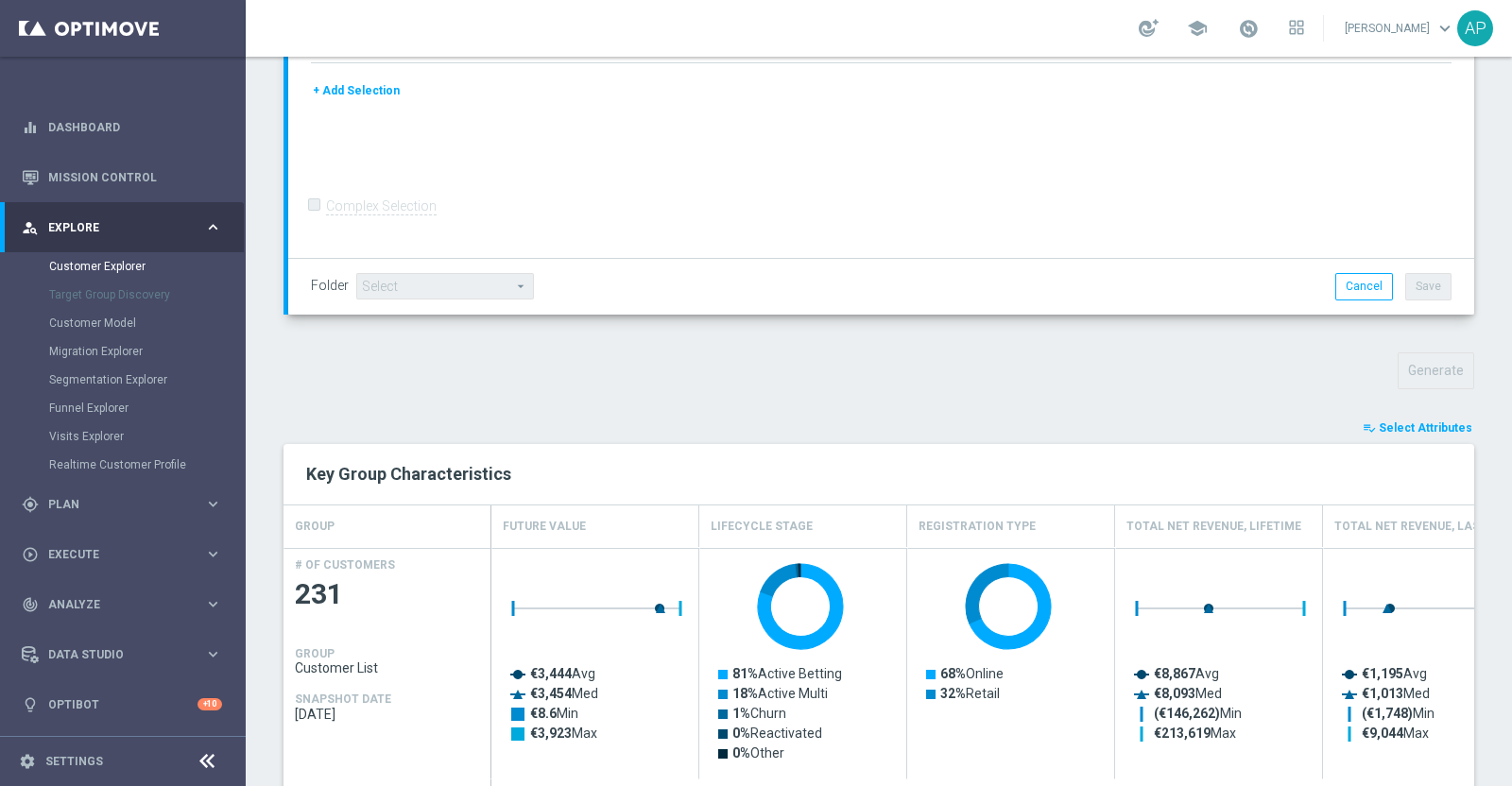
click at [1391, 424] on span "Select Attributes" at bounding box center [1425, 428] width 93 height 13
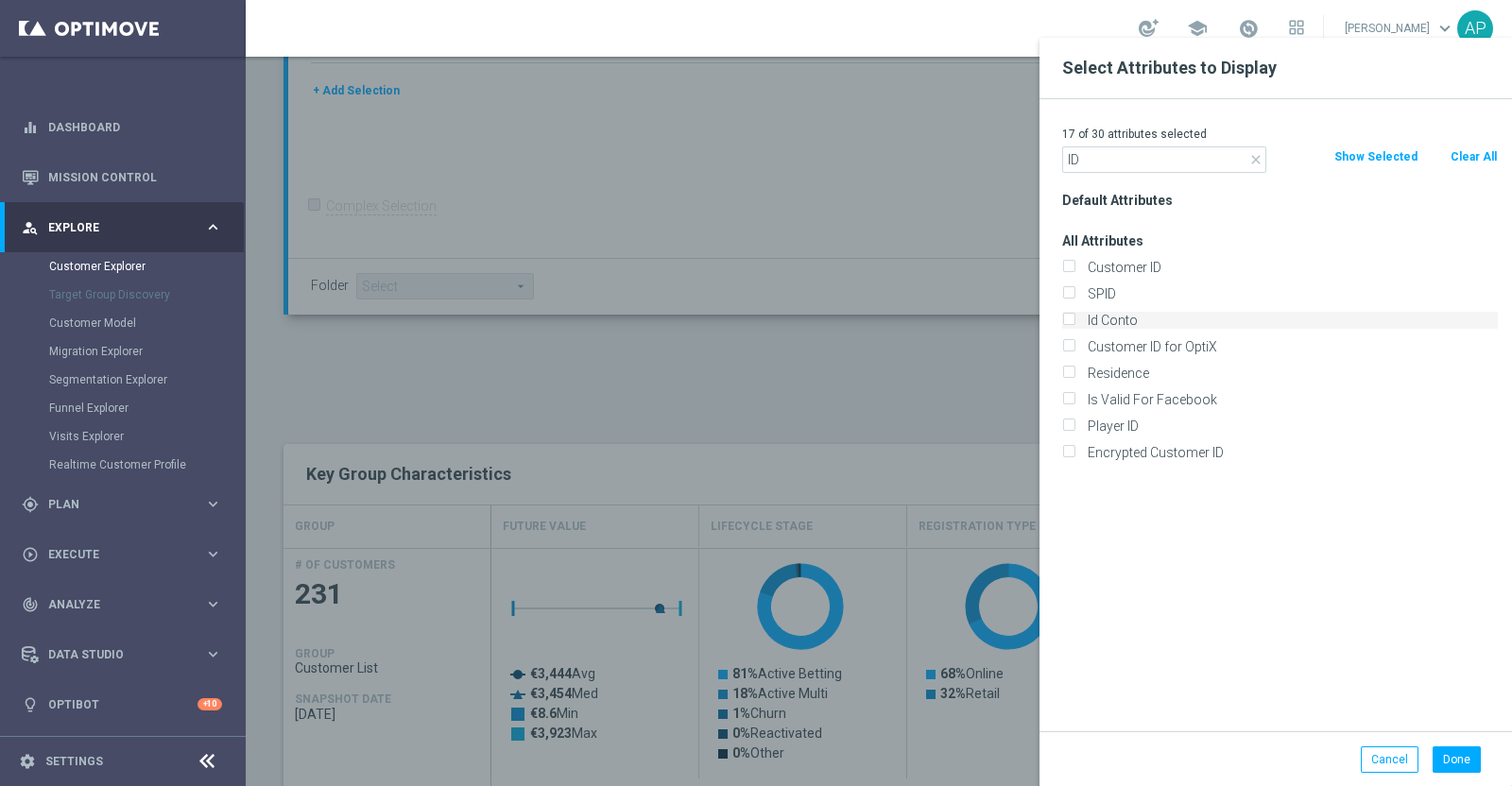
type input "ID"
click at [1120, 321] on label "Id Conto" at bounding box center [1289, 320] width 417 height 17
click at [1074, 321] on input "Id Conto" at bounding box center [1068, 323] width 12 height 12
checkbox input "true"
click at [1459, 757] on button "Done" at bounding box center [1457, 759] width 49 height 27
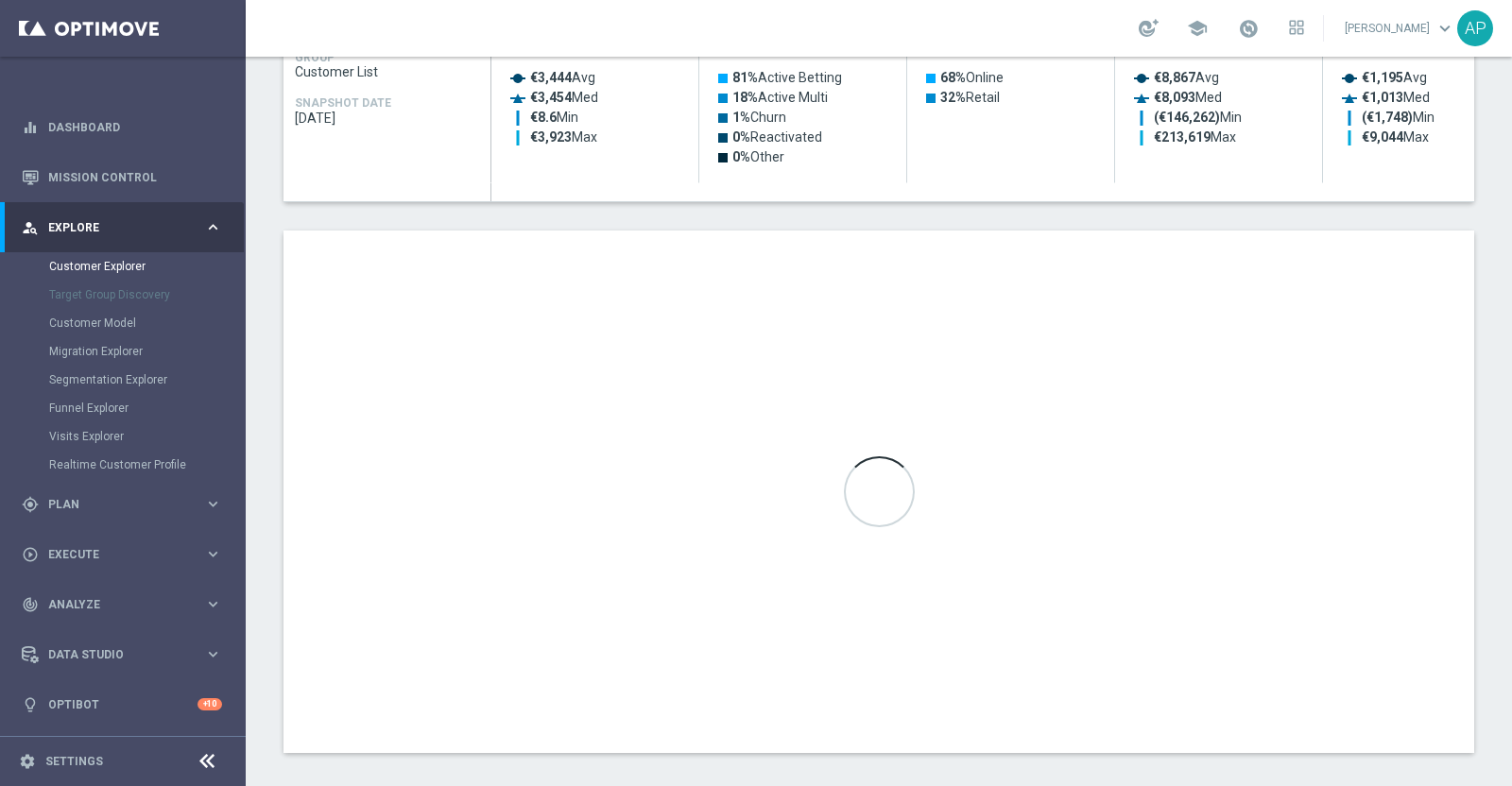
scroll to position [997, 0]
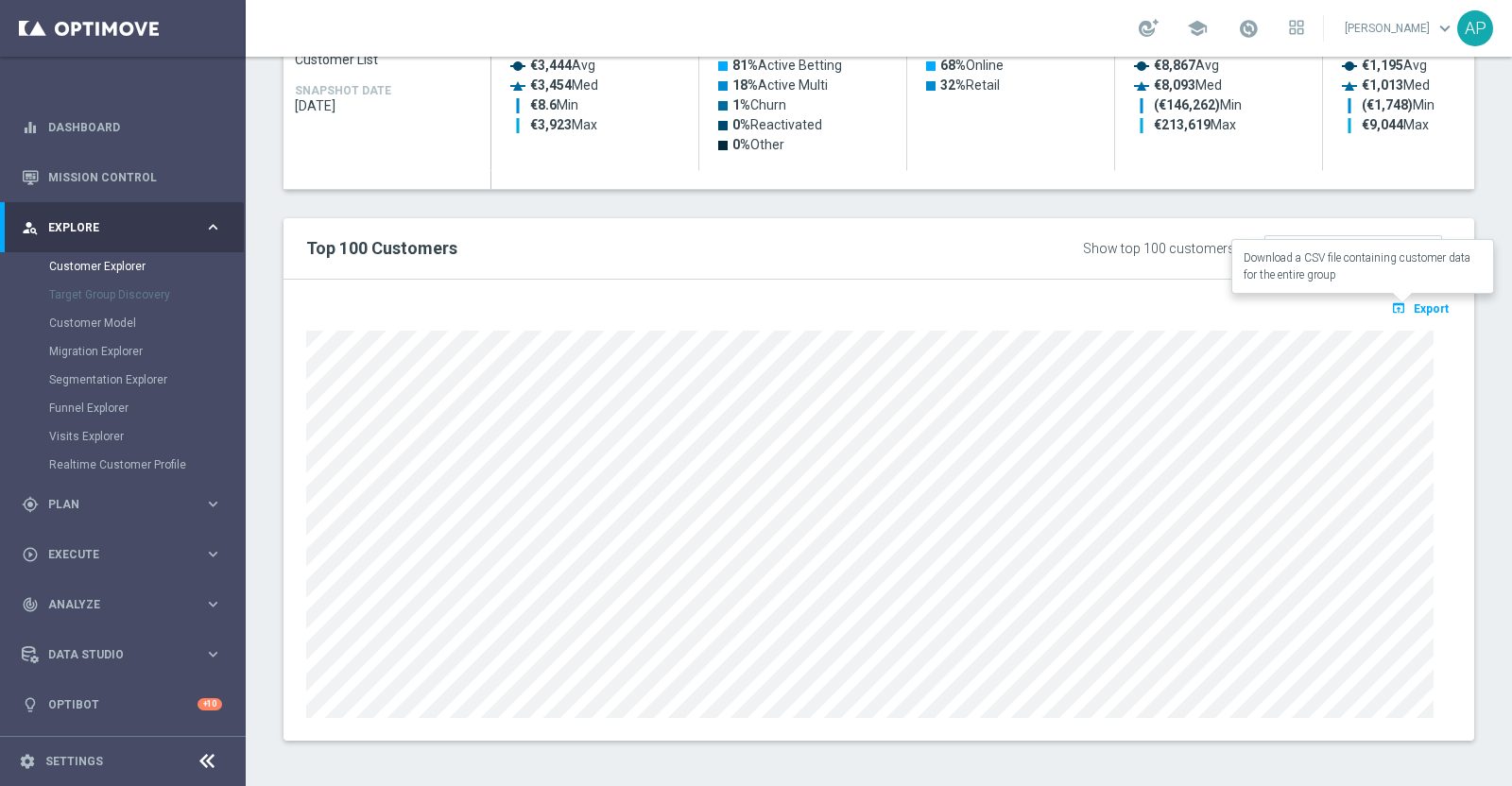
click at [1414, 304] on span "Export" at bounding box center [1431, 308] width 35 height 13
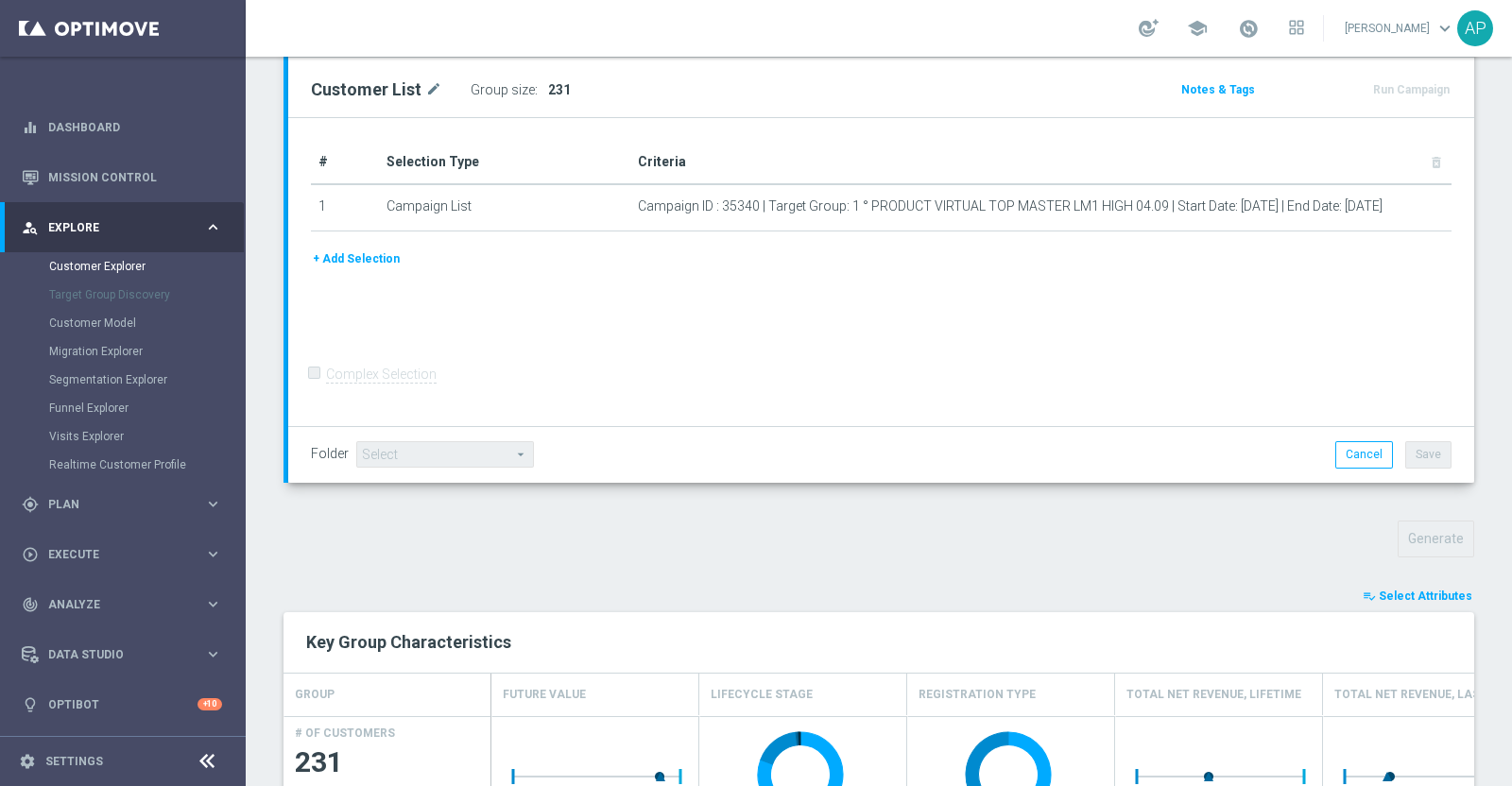
scroll to position [51, 0]
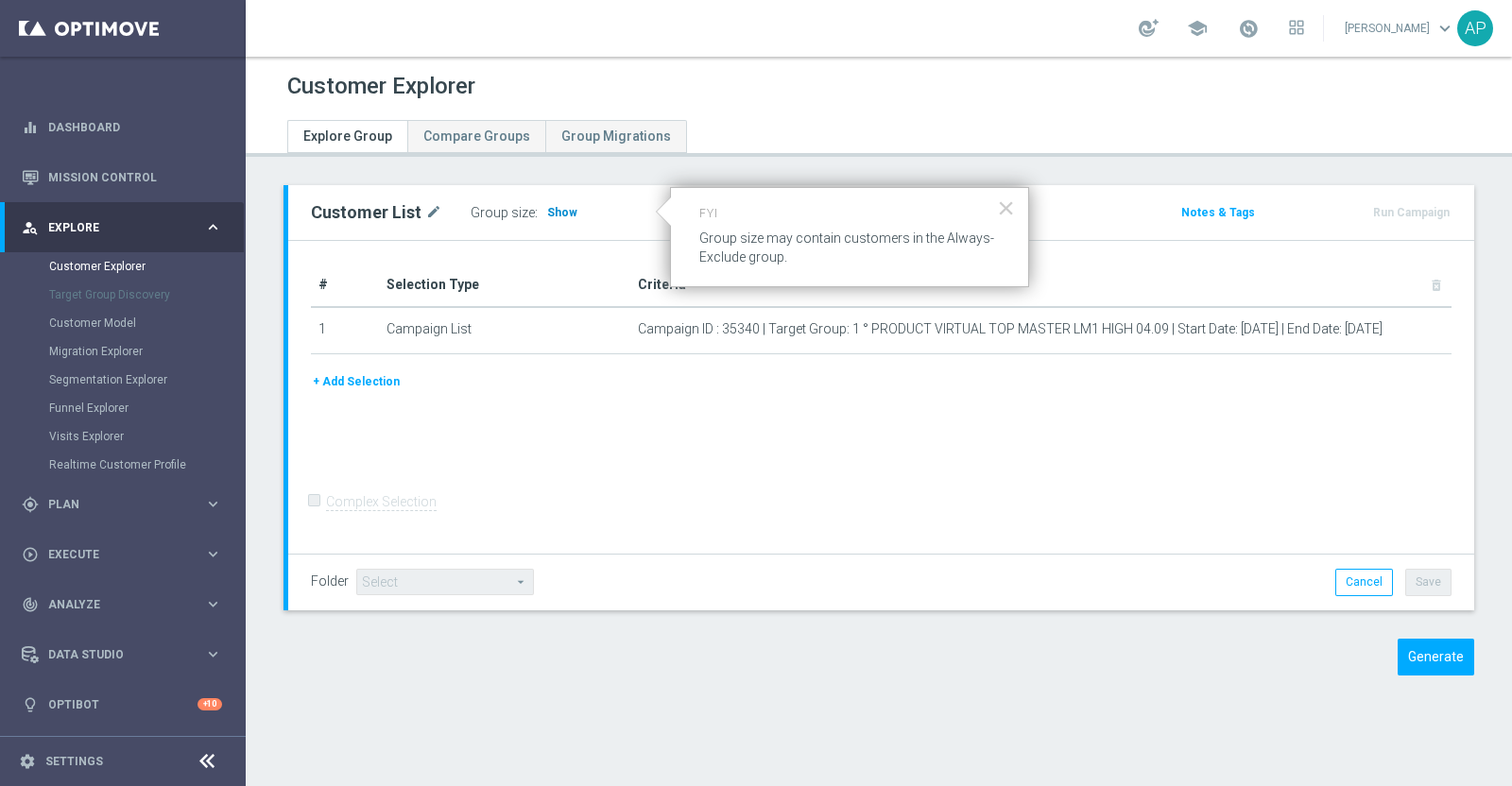
click at [562, 212] on span "Show" at bounding box center [562, 212] width 31 height 13
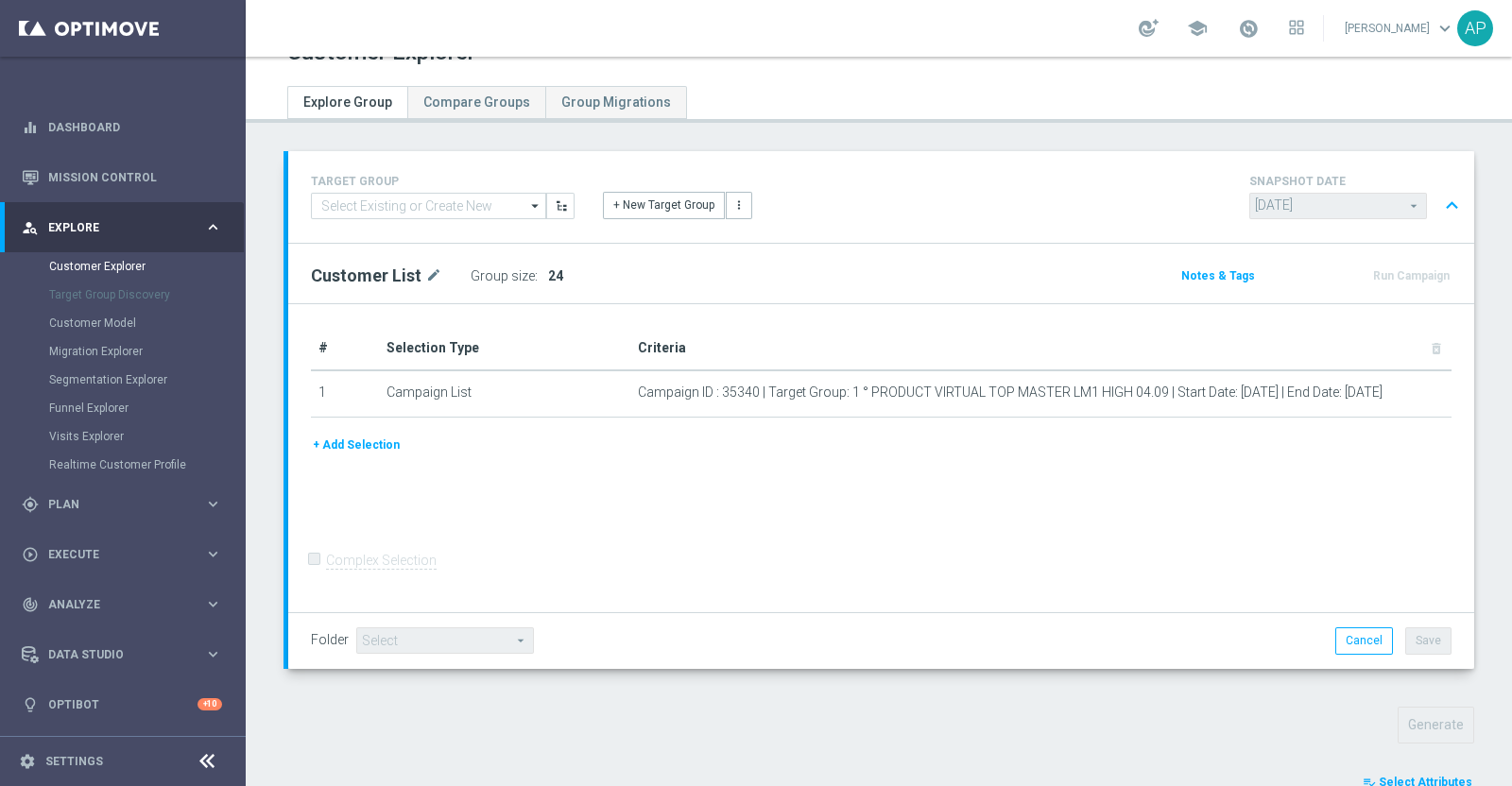
scroll to position [152, 0]
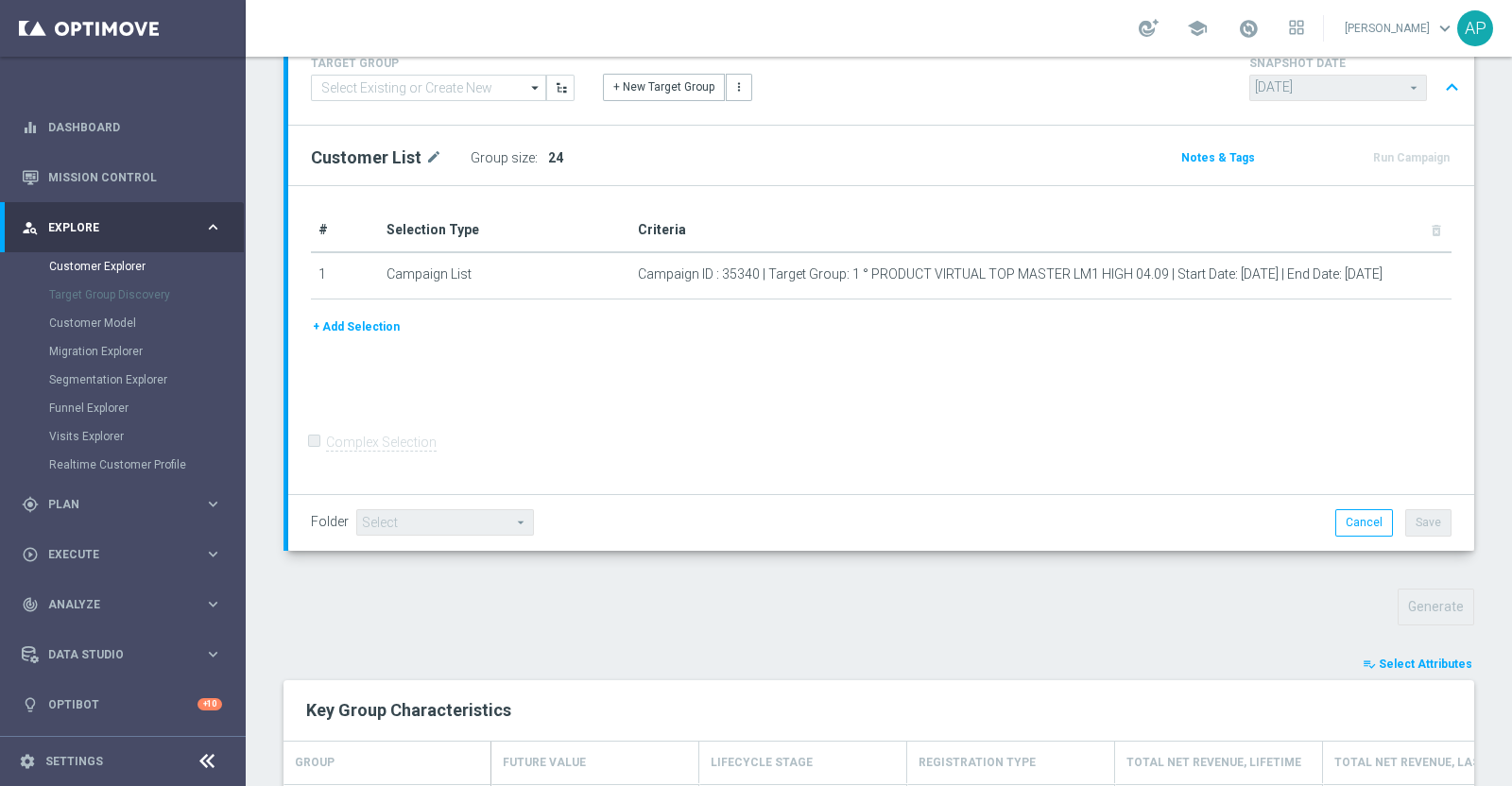
click at [1405, 657] on span "Select Attributes" at bounding box center [1425, 663] width 93 height 13
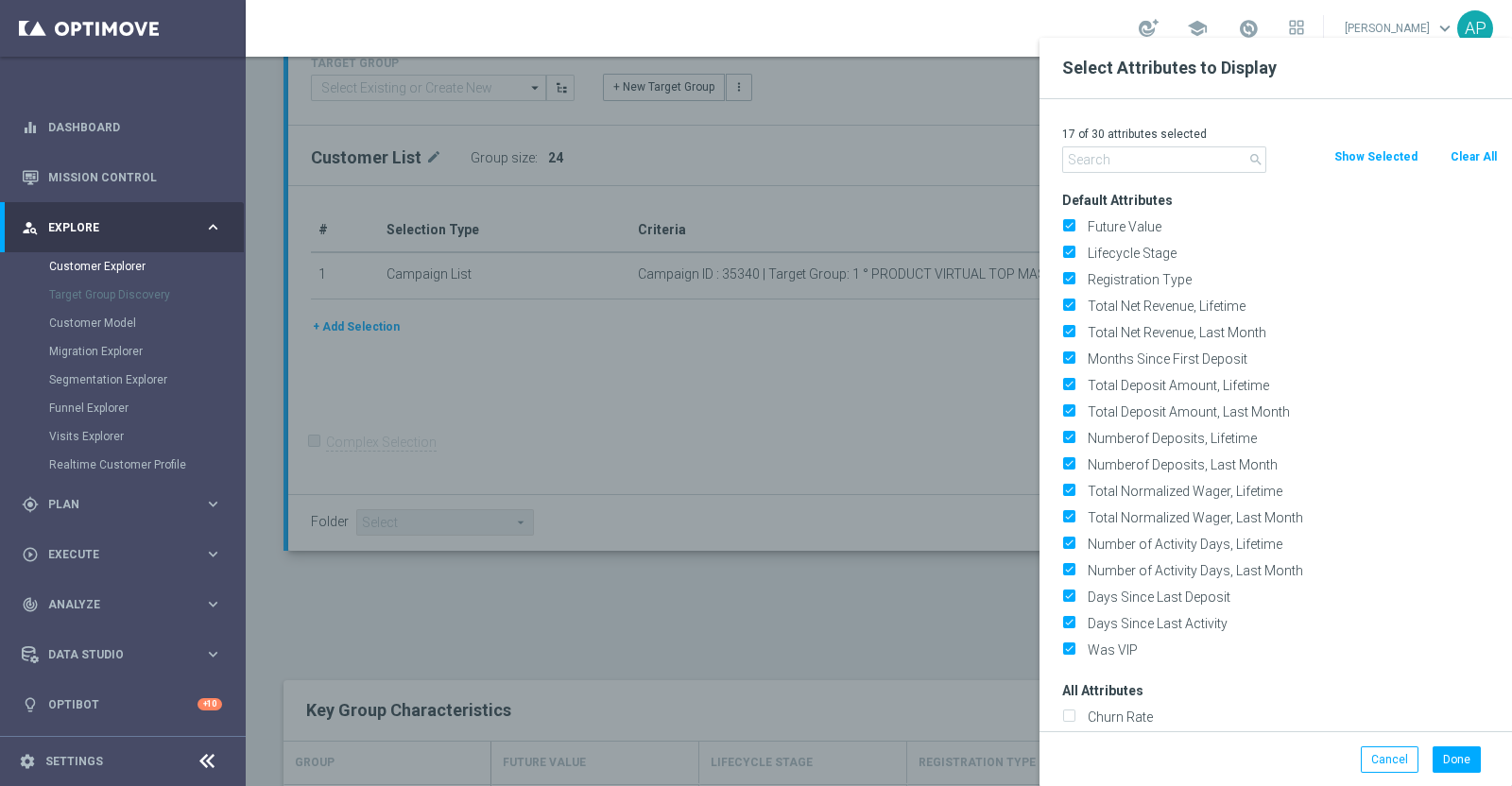
click at [1134, 155] on input "text" at bounding box center [1164, 159] width 204 height 27
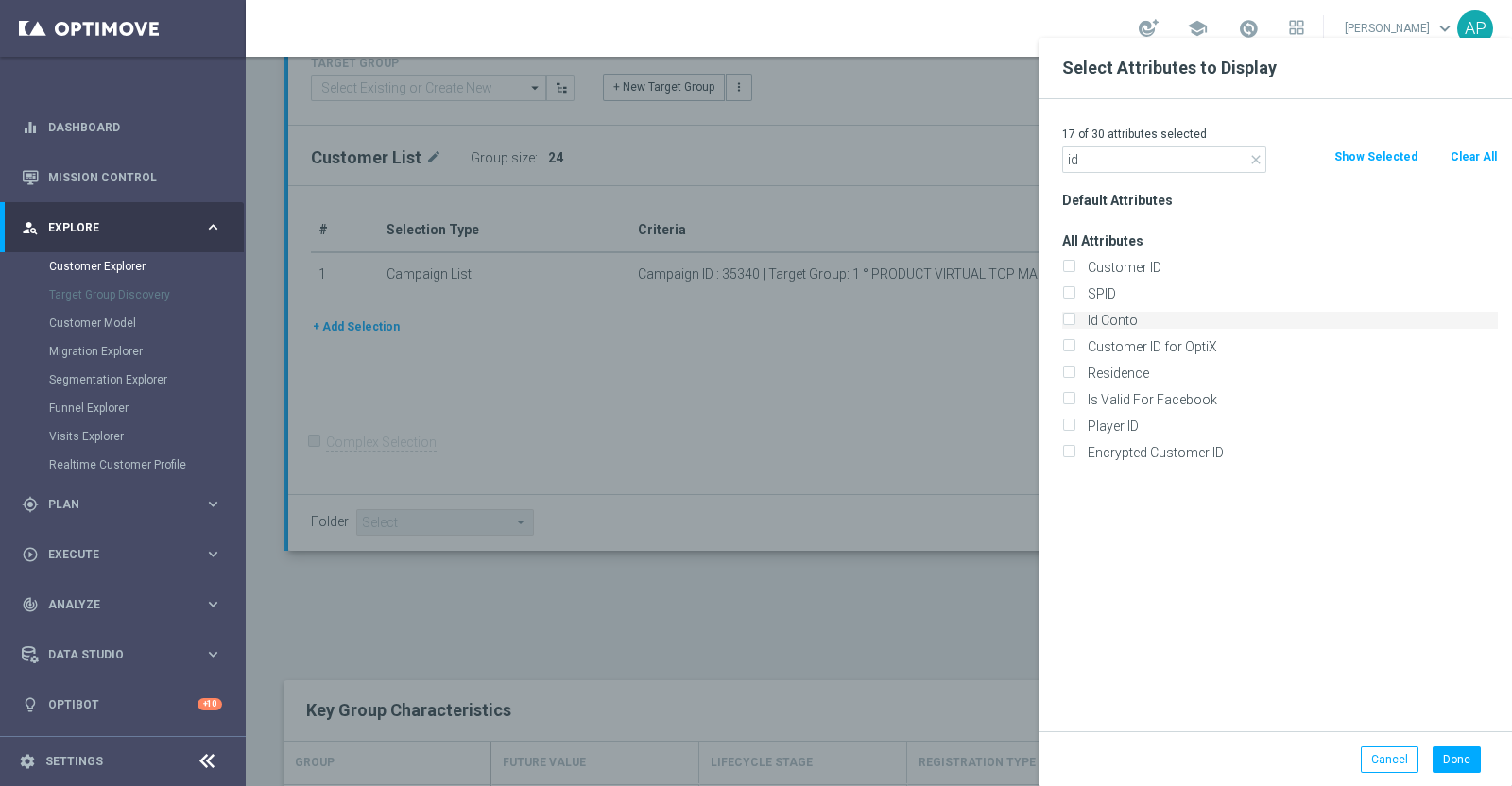
type input "id"
click at [1122, 318] on label "Id Conto" at bounding box center [1289, 320] width 417 height 17
click at [1074, 318] on input "Id Conto" at bounding box center [1068, 323] width 12 height 12
checkbox input "true"
click at [1446, 756] on button "Done" at bounding box center [1457, 759] width 49 height 27
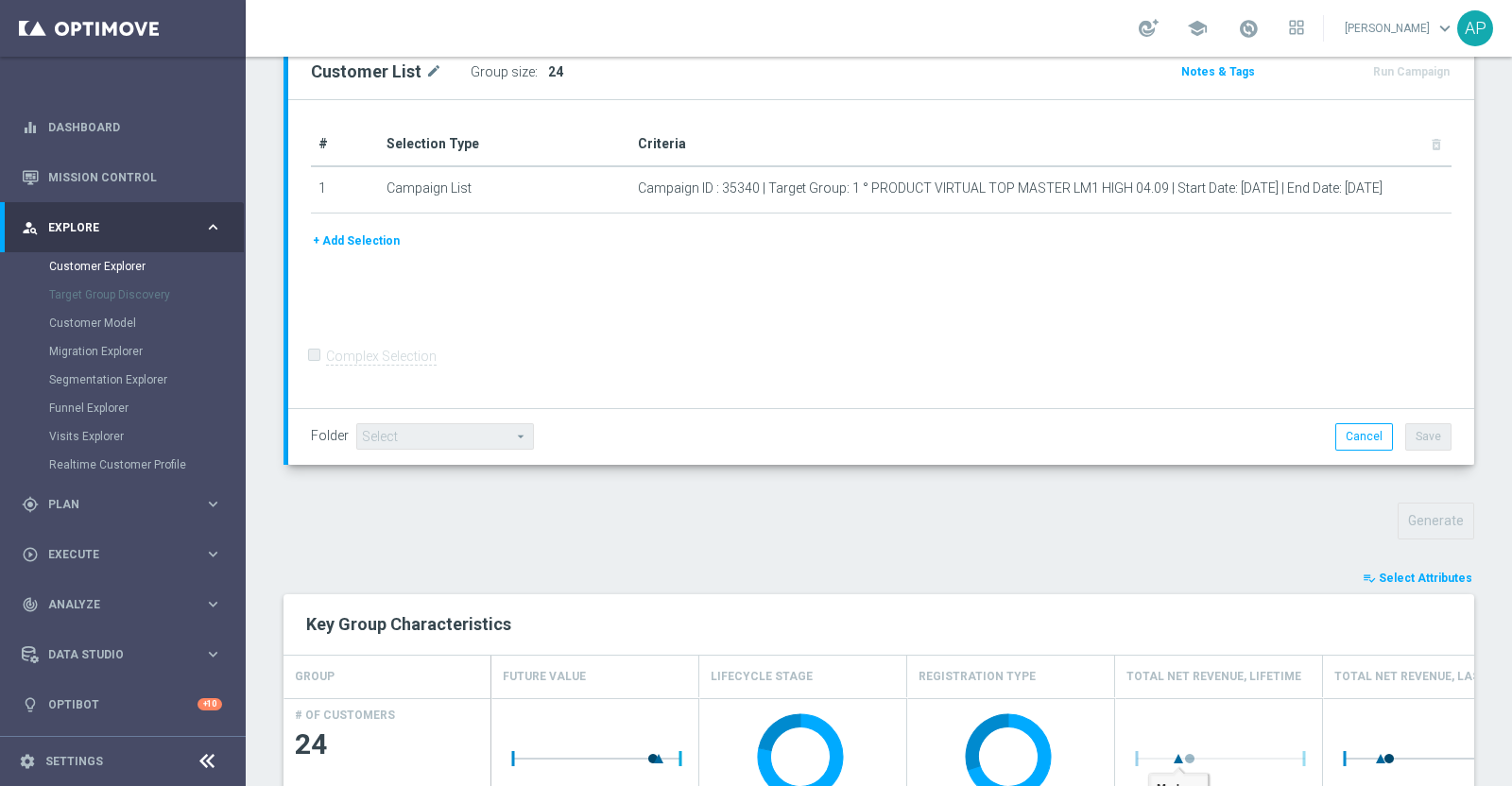
scroll to position [0, 0]
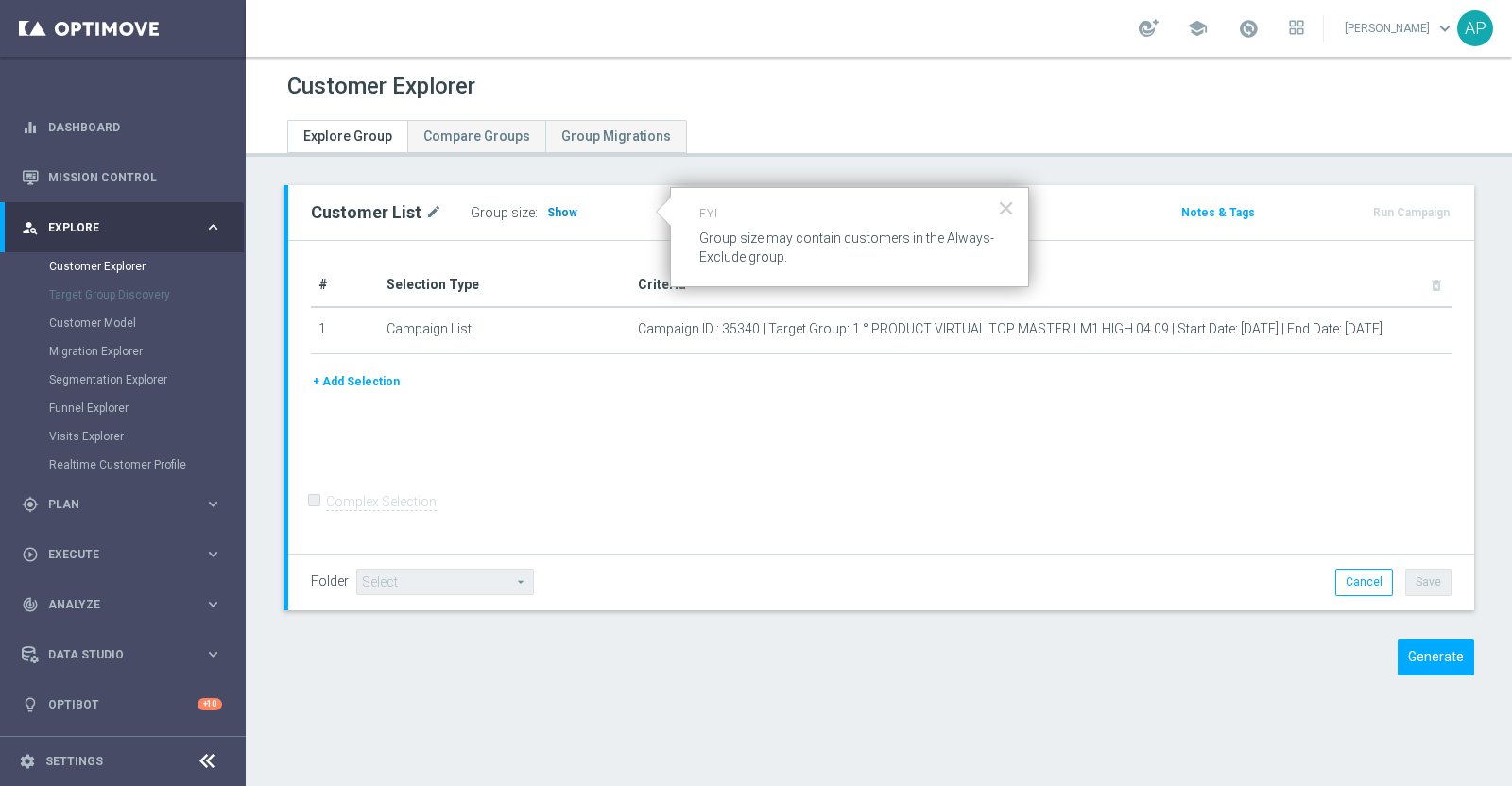
click at [557, 214] on span "Show" at bounding box center [562, 212] width 31 height 13
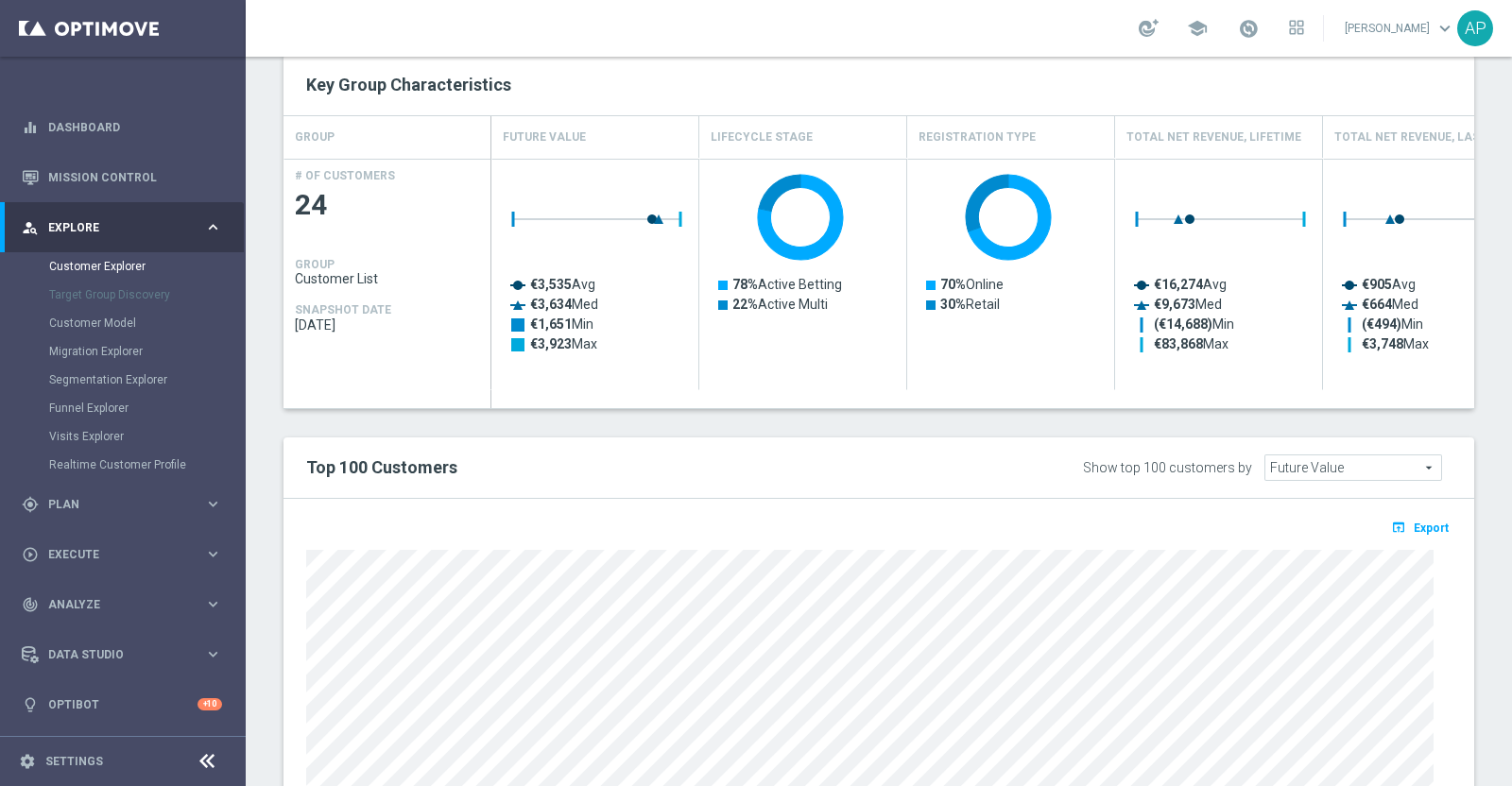
scroll to position [581, 0]
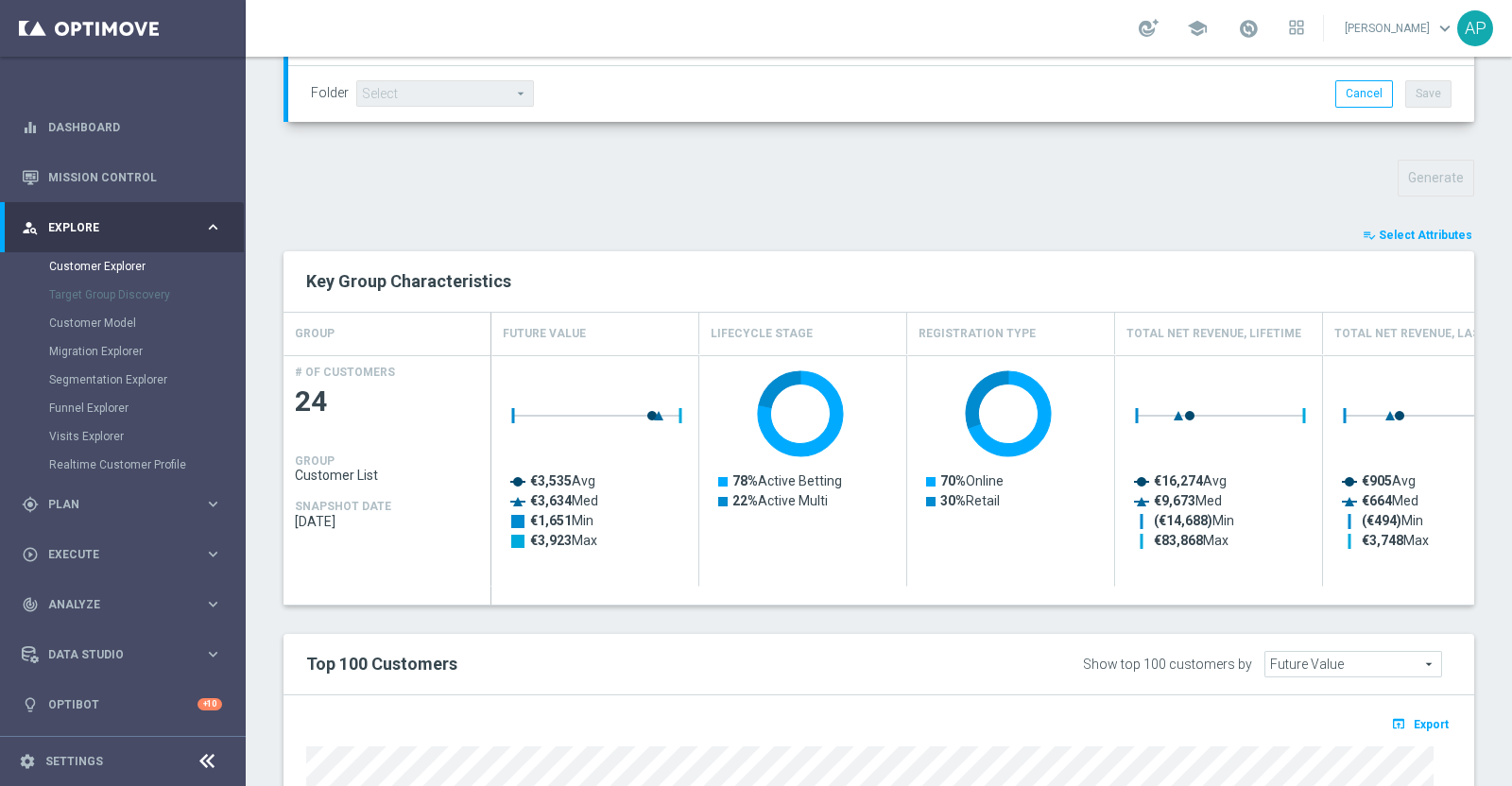
click at [1413, 229] on span "Select Attributes" at bounding box center [1425, 235] width 93 height 13
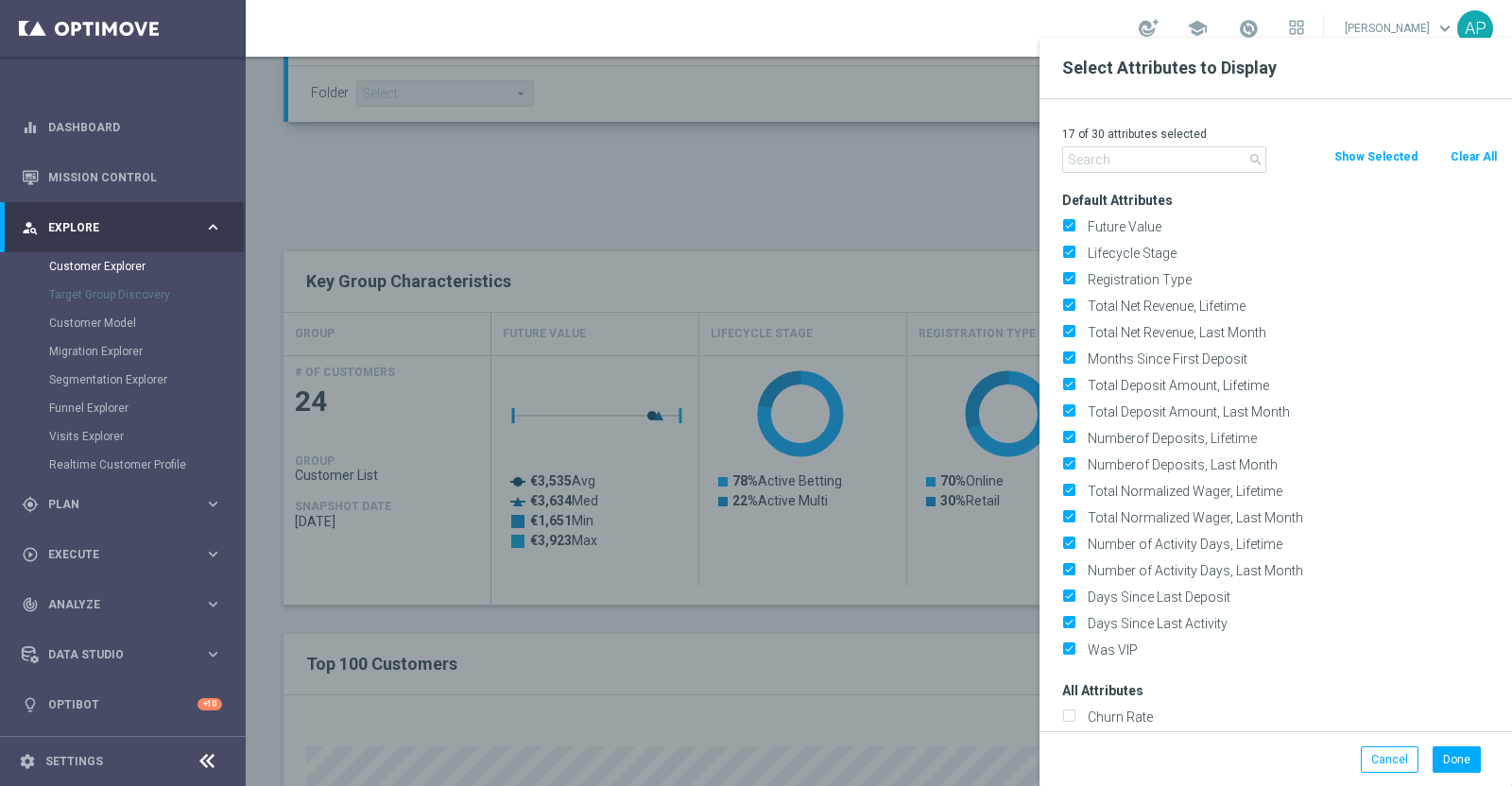
click at [1111, 160] on input "text" at bounding box center [1164, 159] width 204 height 27
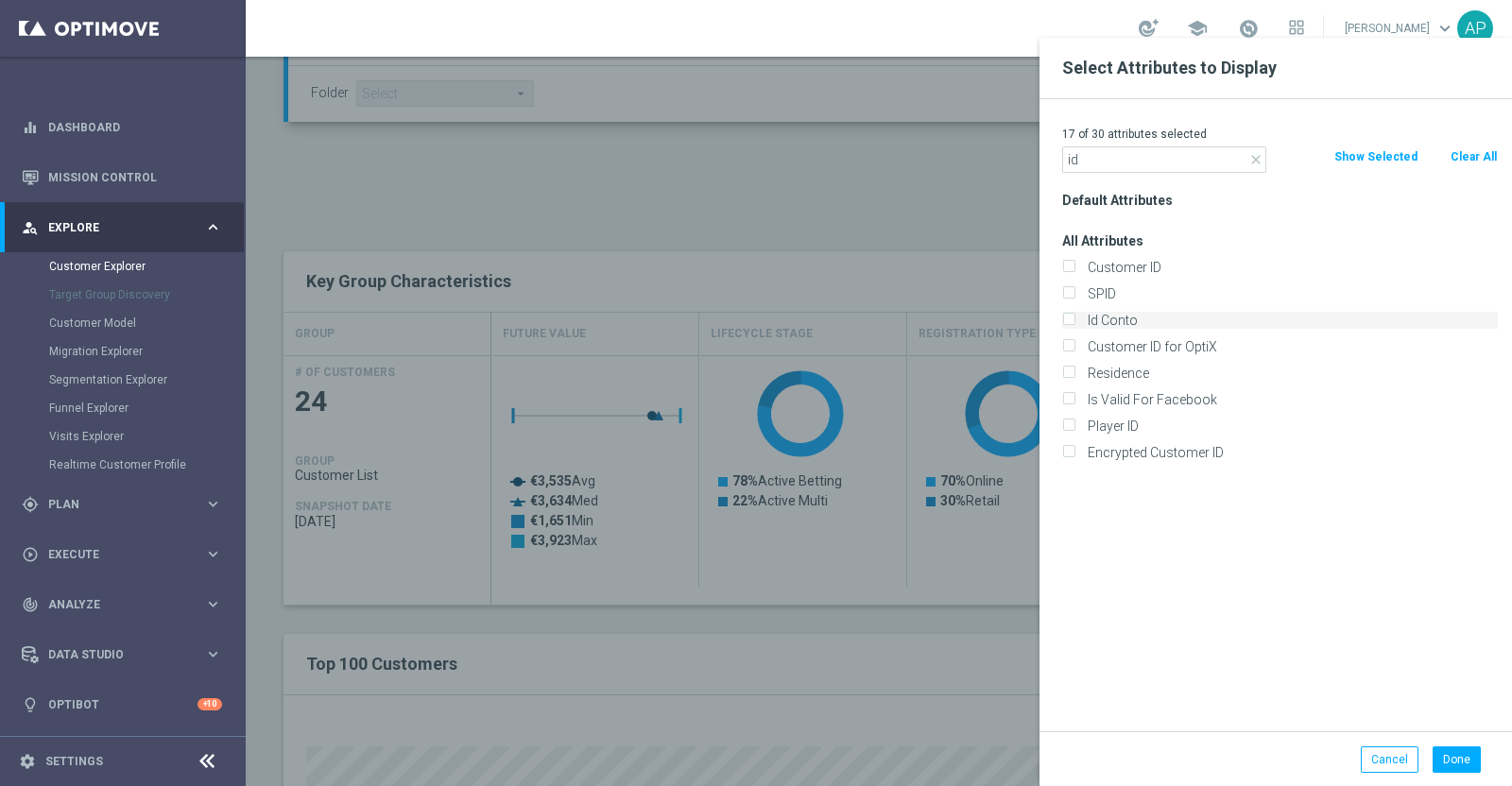
type input "id"
click at [1134, 322] on label "Id Conto" at bounding box center [1289, 320] width 417 height 17
click at [1074, 322] on input "Id Conto" at bounding box center [1068, 323] width 12 height 12
checkbox input "true"
click at [1456, 761] on button "Done" at bounding box center [1457, 759] width 49 height 27
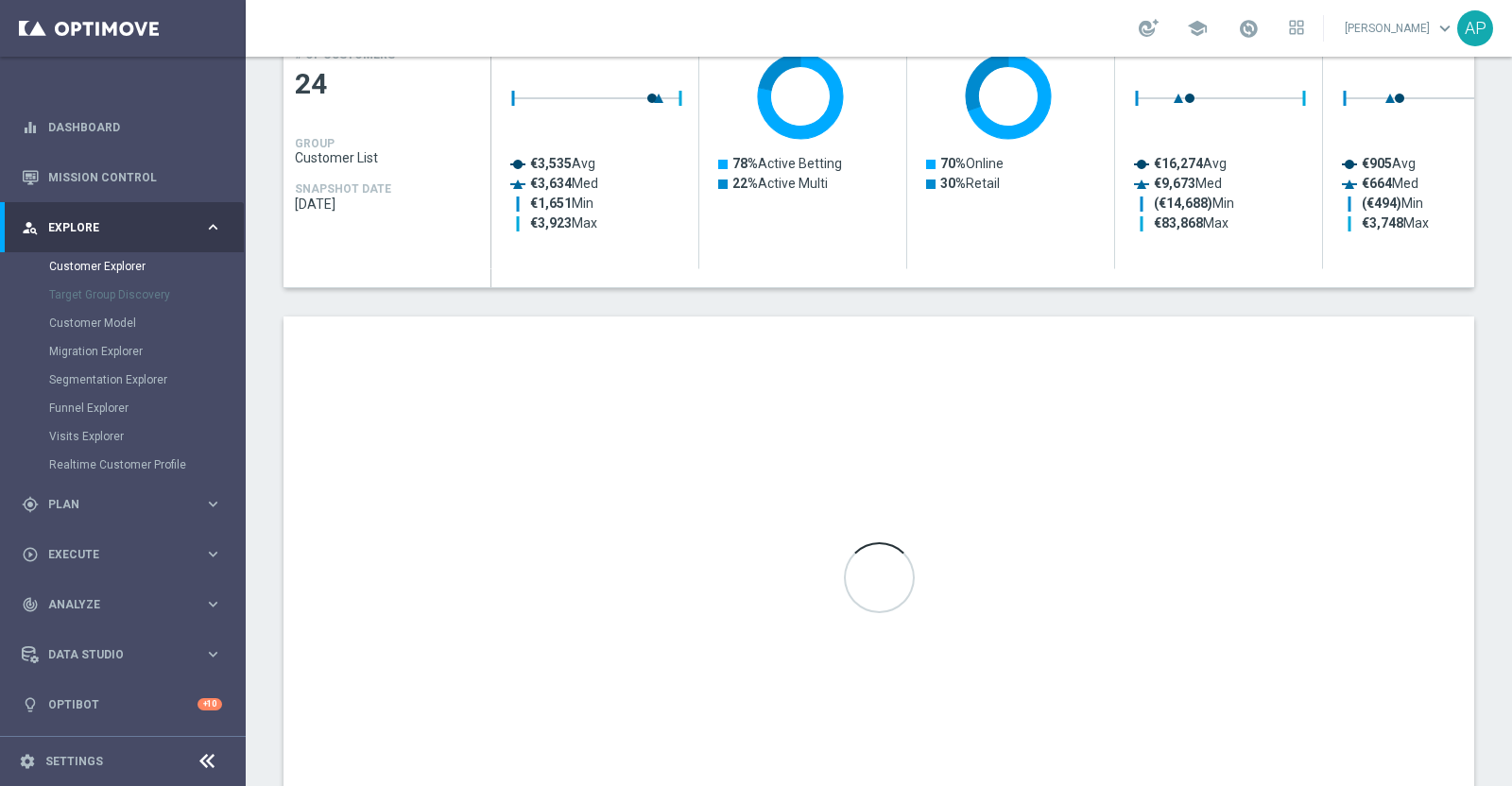
scroll to position [934, 0]
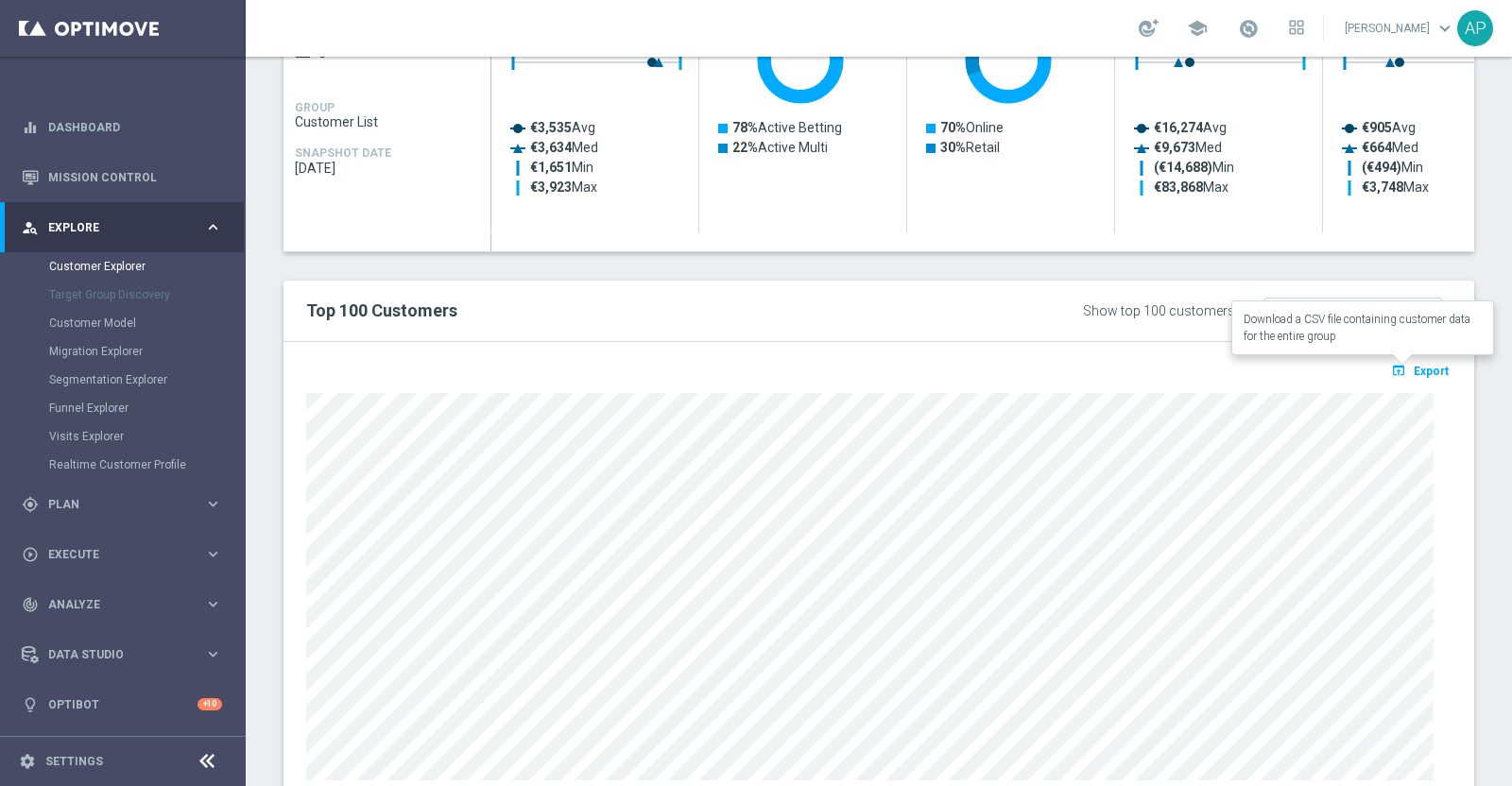
click at [1414, 365] on span "Export" at bounding box center [1431, 370] width 35 height 13
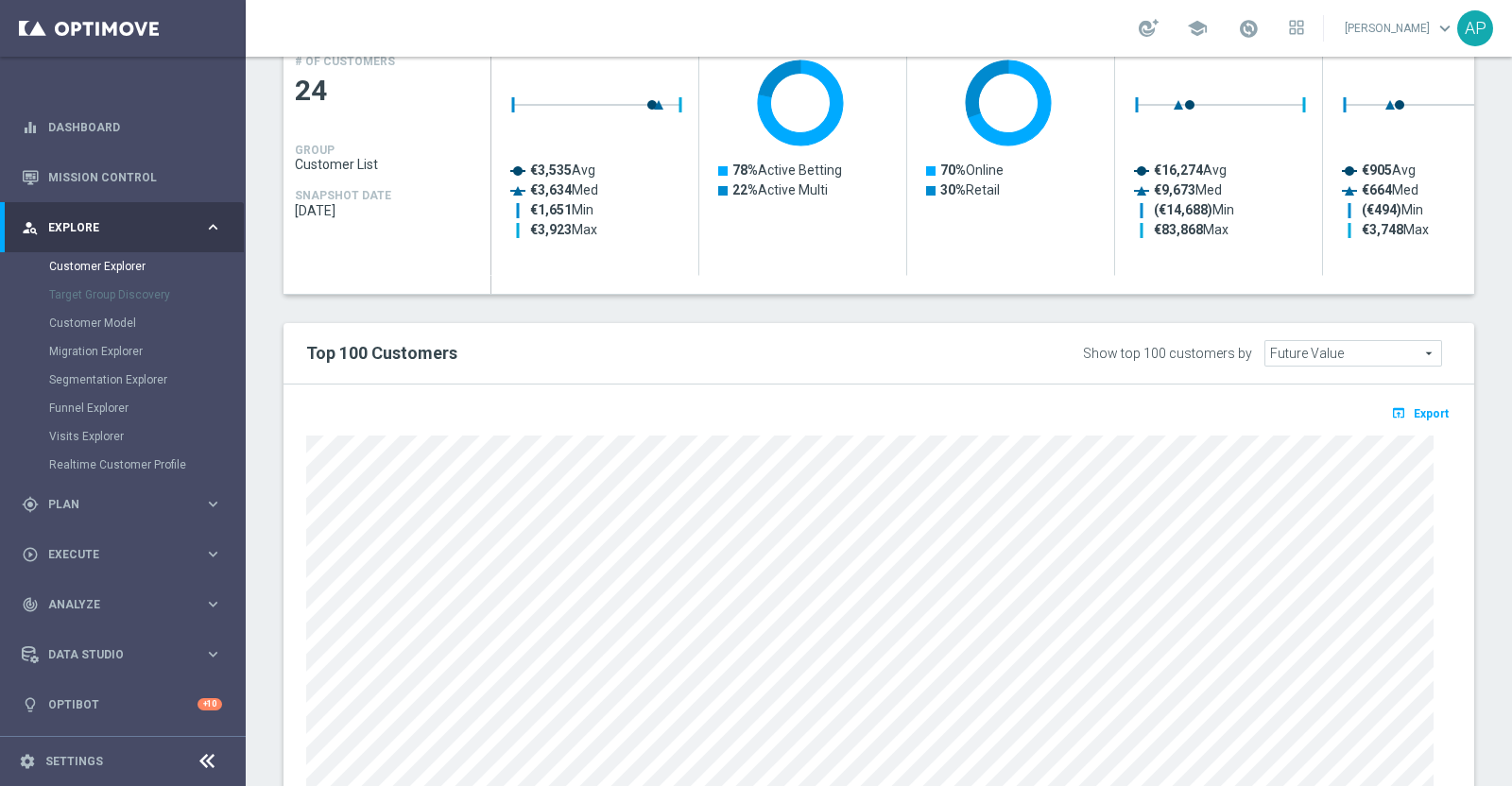
scroll to position [997, 0]
